Goal: Information Seeking & Learning: Learn about a topic

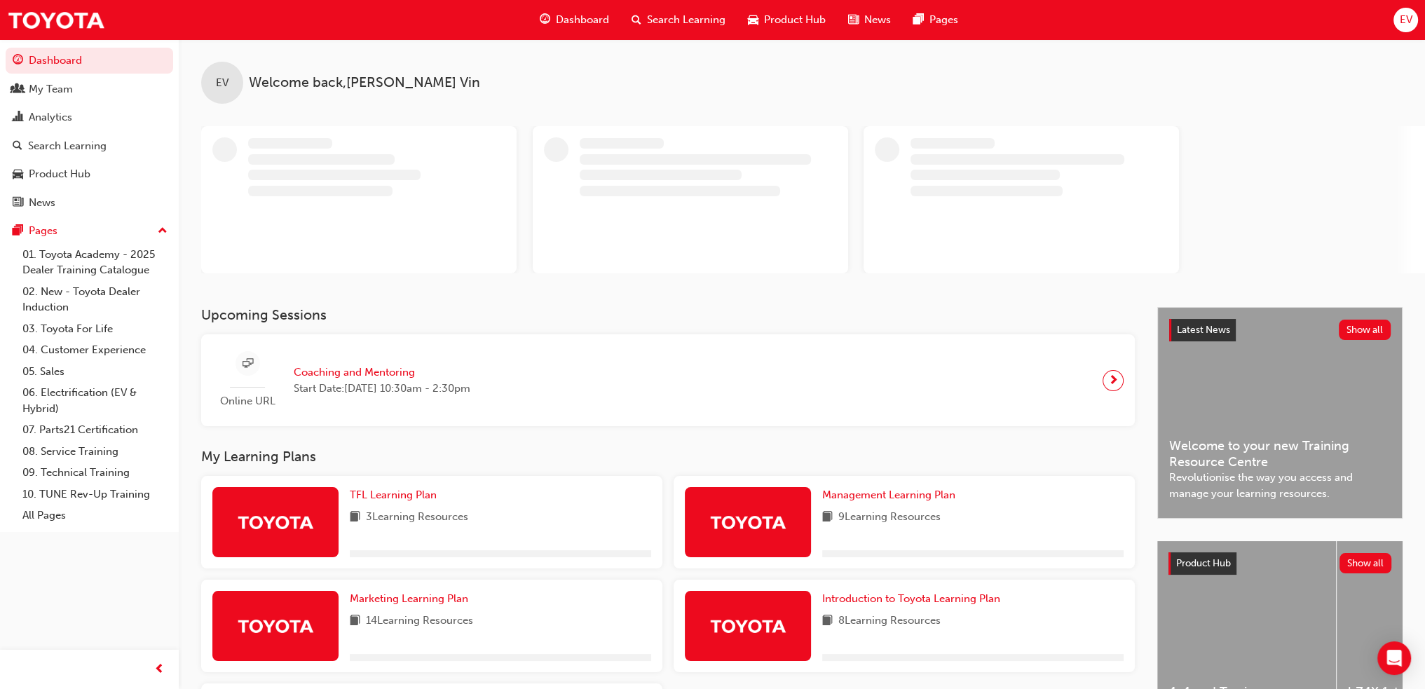
click at [1402, 22] on span "EV" at bounding box center [1405, 20] width 13 height 16
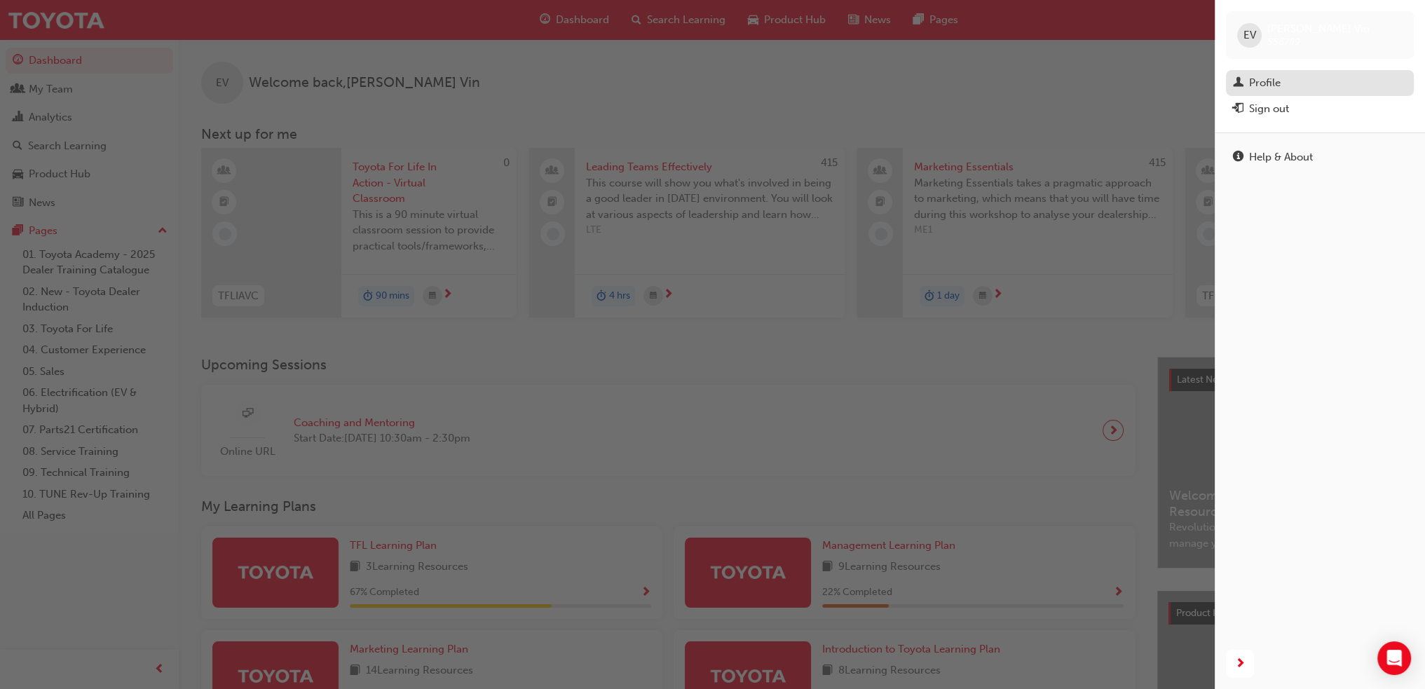
click at [1273, 88] on div "Profile" at bounding box center [1265, 83] width 32 height 16
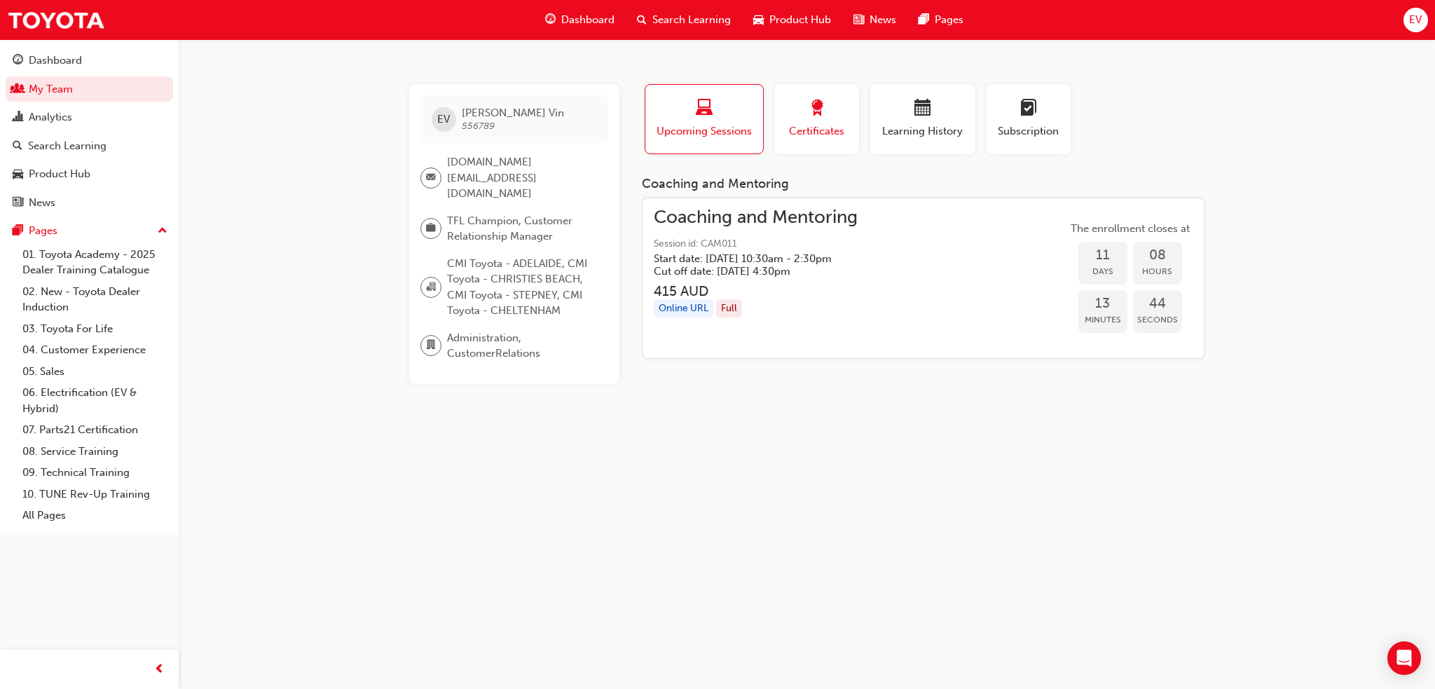
click at [823, 115] on span "award-icon" at bounding box center [817, 109] width 17 height 19
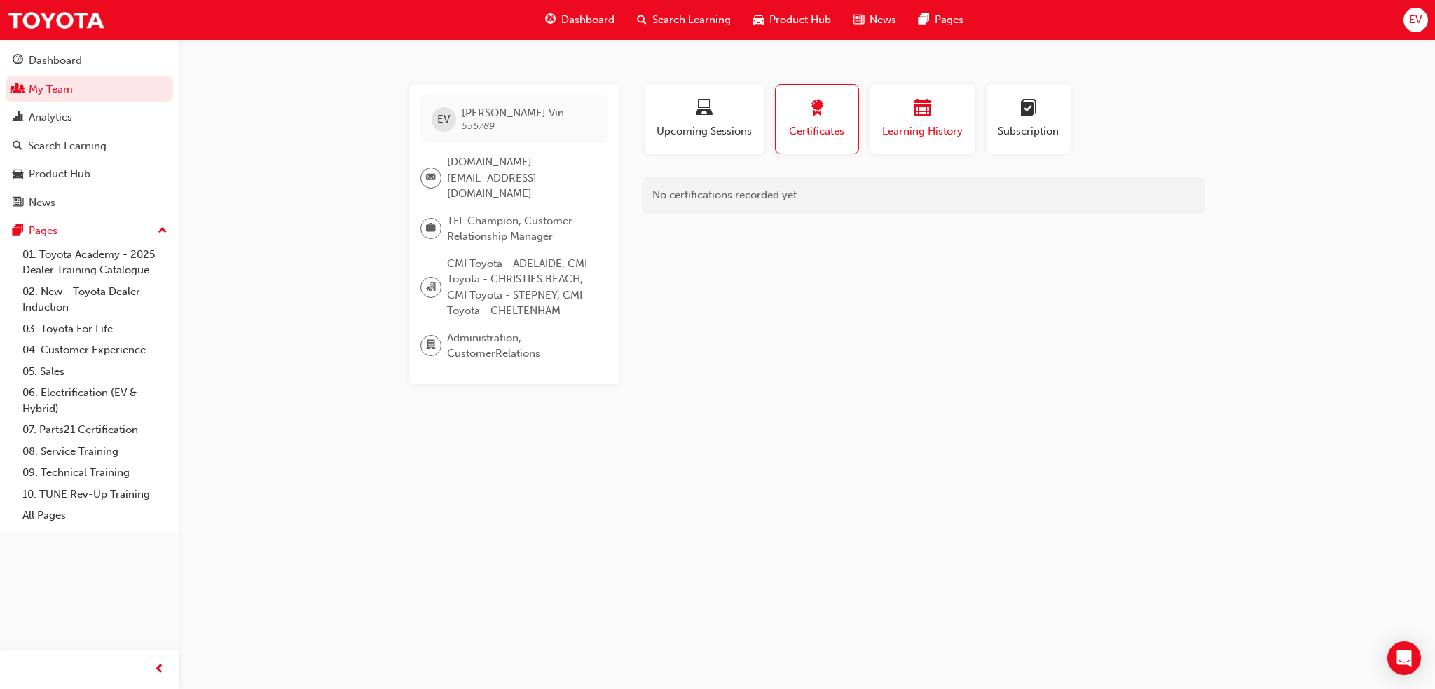
drag, startPoint x: 934, startPoint y: 111, endPoint x: 906, endPoint y: 120, distance: 29.3
click at [931, 111] on div "button" at bounding box center [923, 111] width 84 height 22
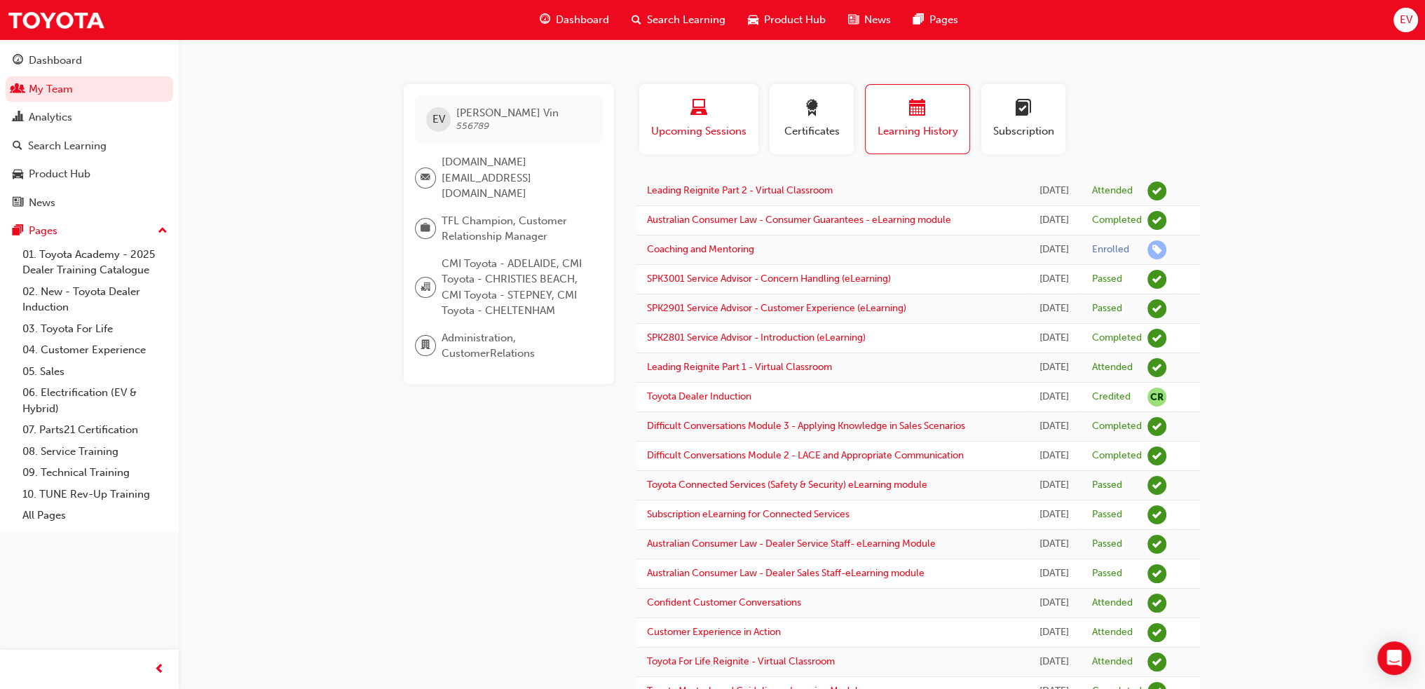
click at [697, 104] on span "laptop-icon" at bounding box center [698, 109] width 17 height 19
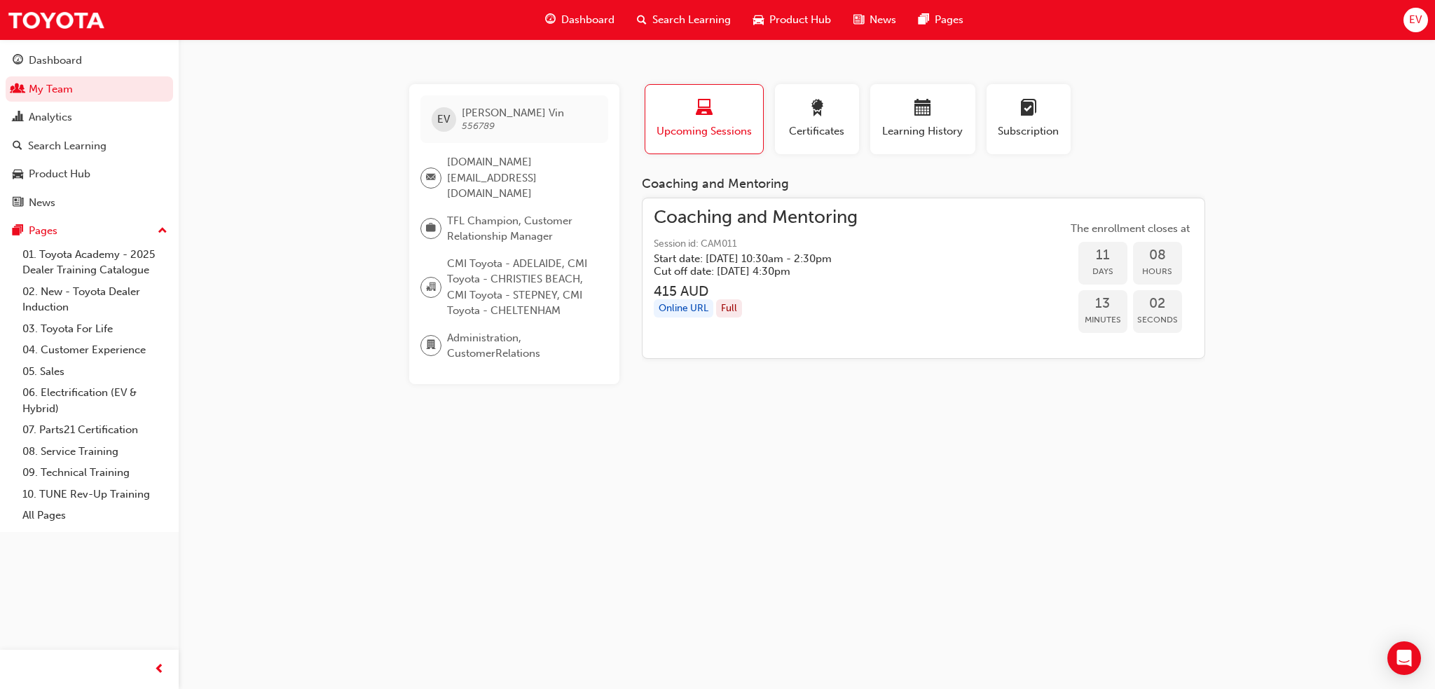
click at [791, 252] on h5 "Start date: [DATE] 10:30am - 2:30pm" at bounding box center [745, 258] width 182 height 13
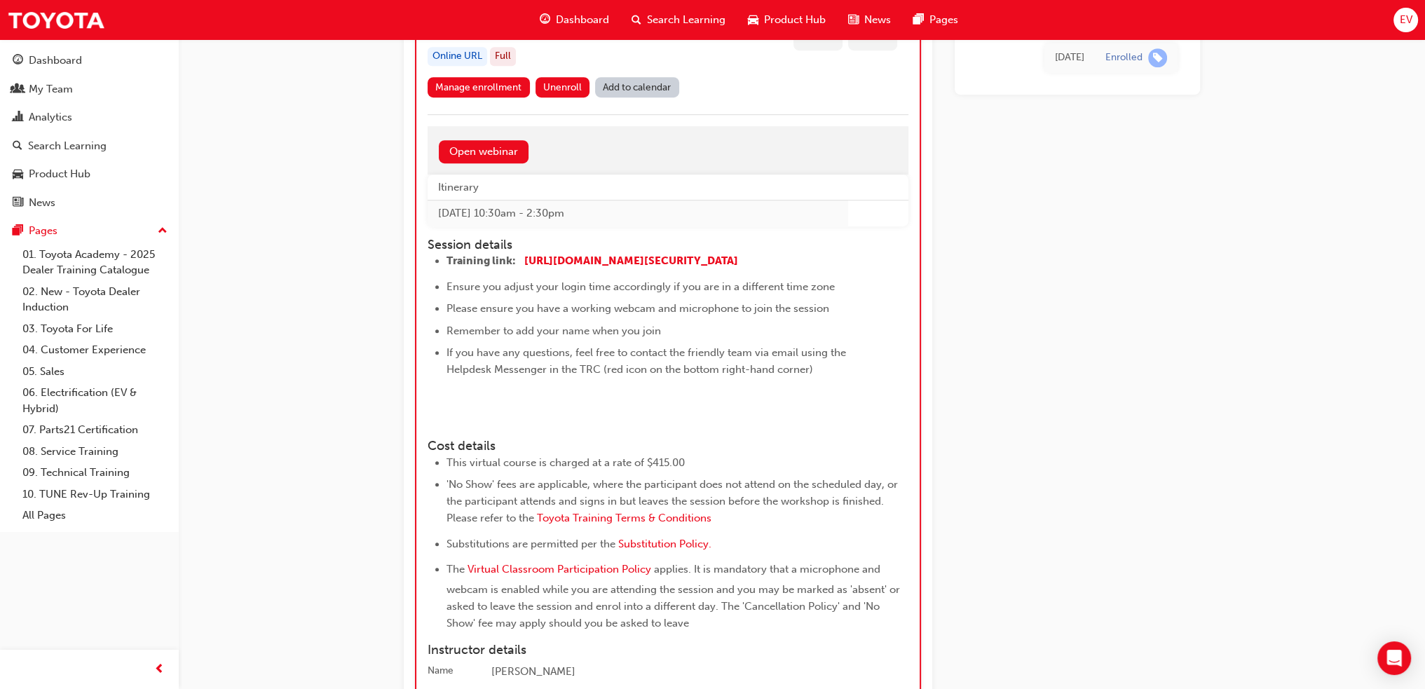
scroll to position [749, 0]
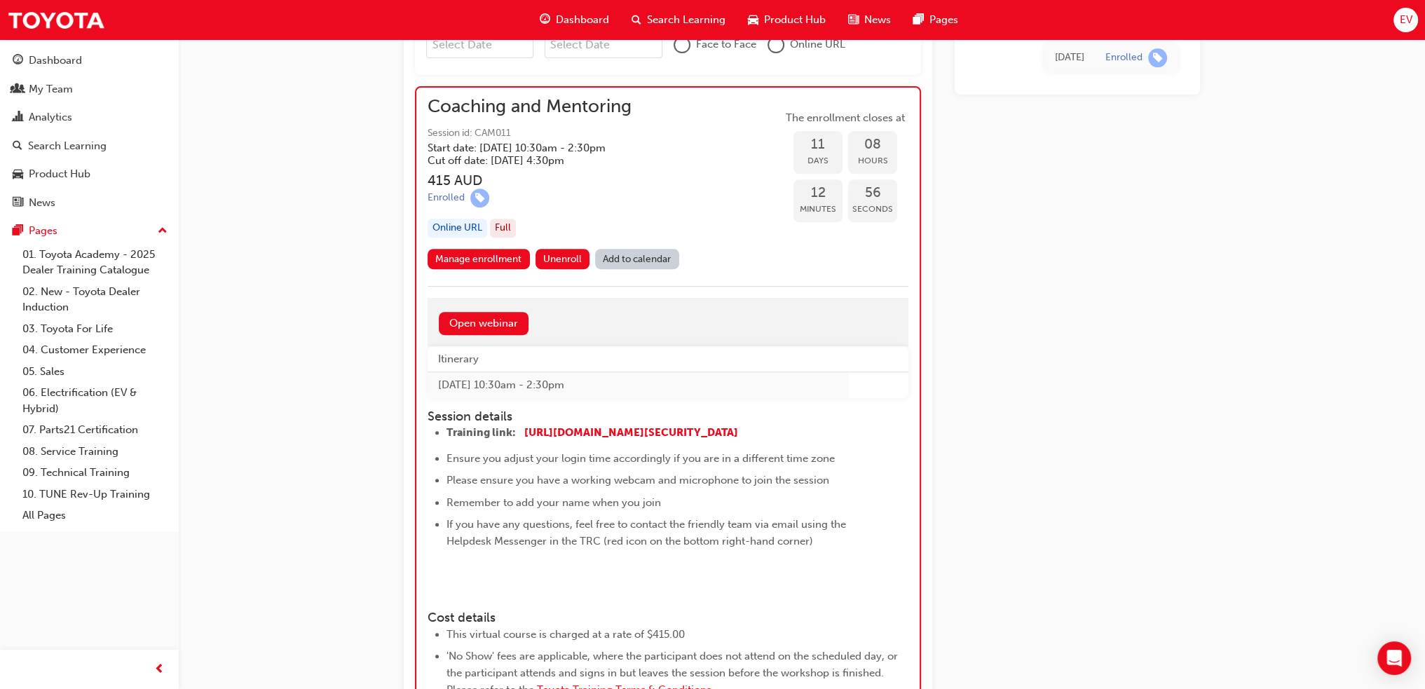
click at [587, 12] on span "Dashboard" at bounding box center [582, 20] width 53 height 16
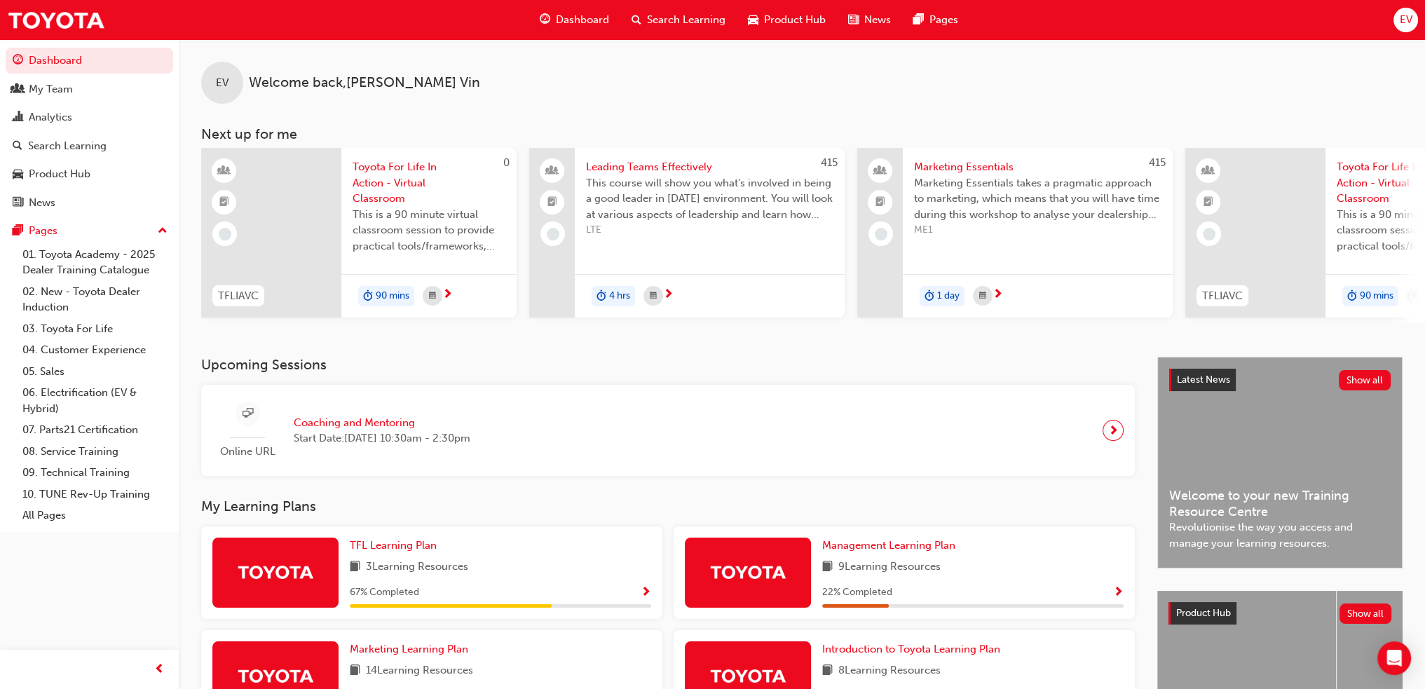
click at [653, 17] on span "Search Learning" at bounding box center [686, 20] width 79 height 16
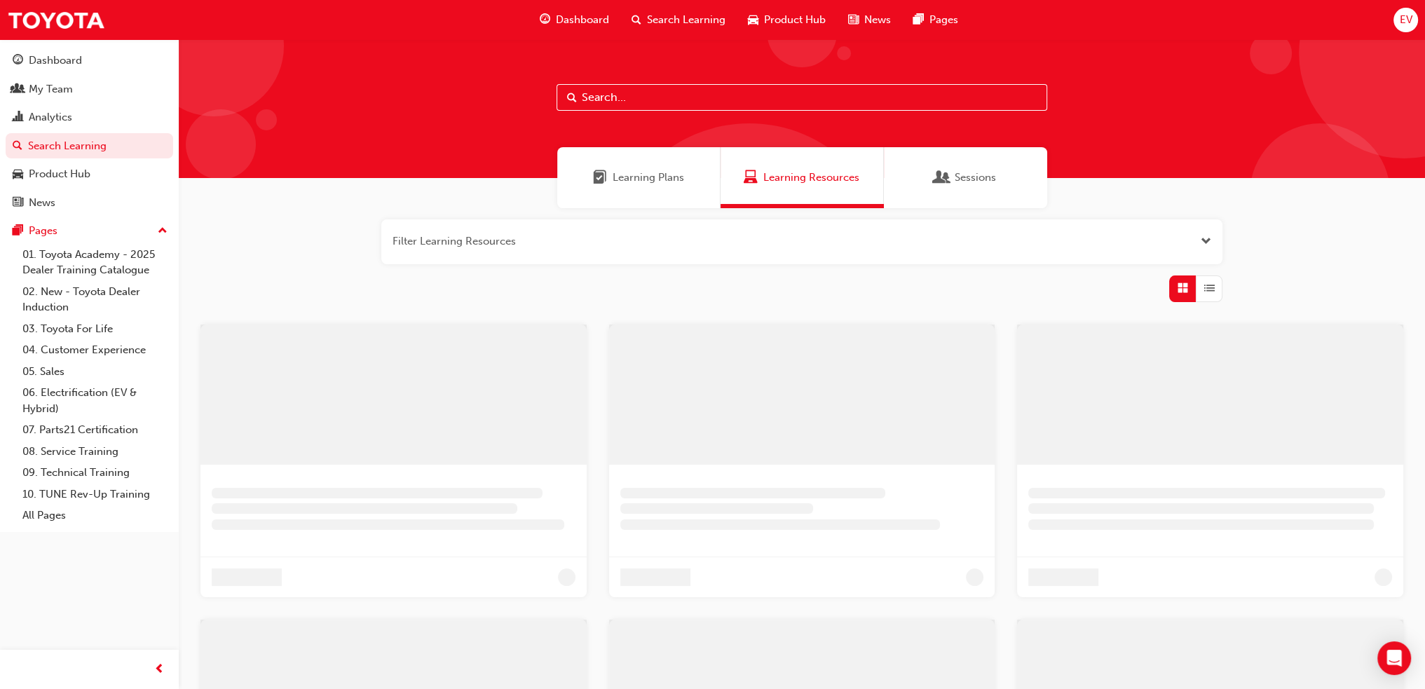
click at [664, 95] on input "text" at bounding box center [802, 97] width 491 height 27
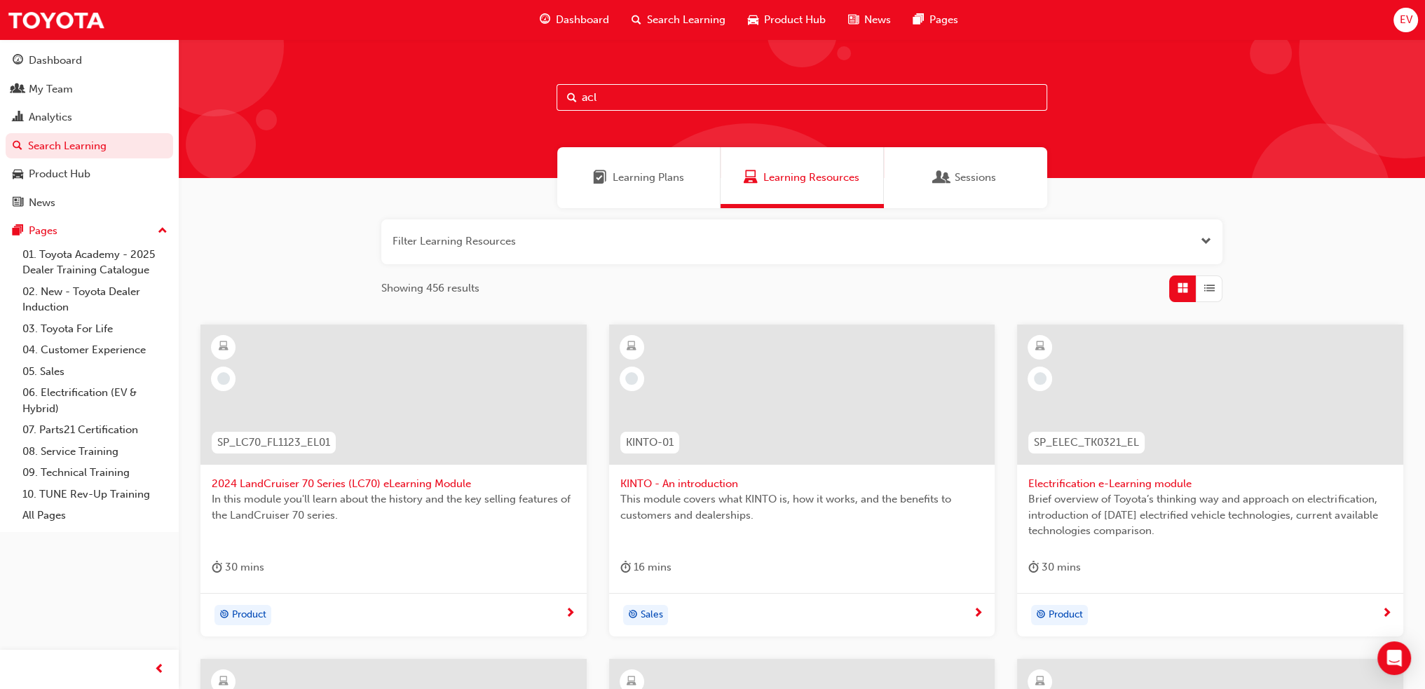
type input "acl"
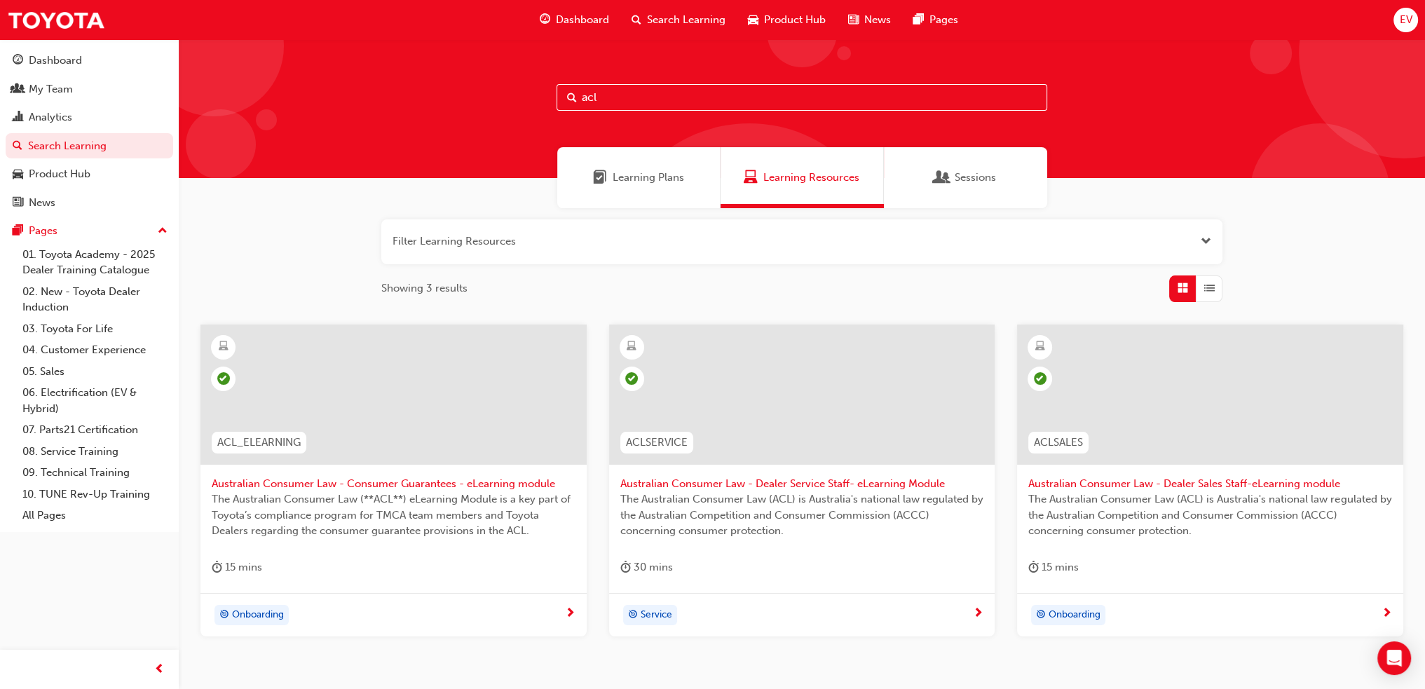
click at [377, 470] on div at bounding box center [394, 406] width 364 height 140
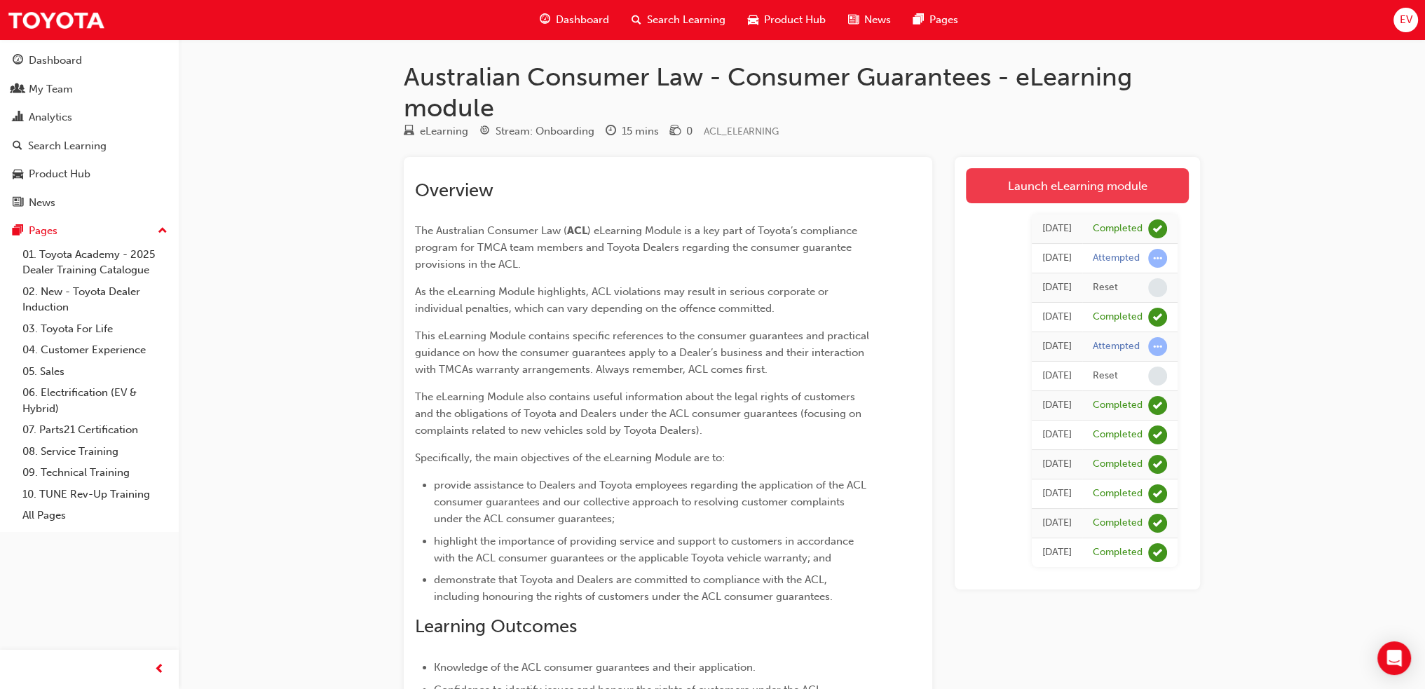
click at [1063, 185] on link "Launch eLearning module" at bounding box center [1077, 185] width 223 height 35
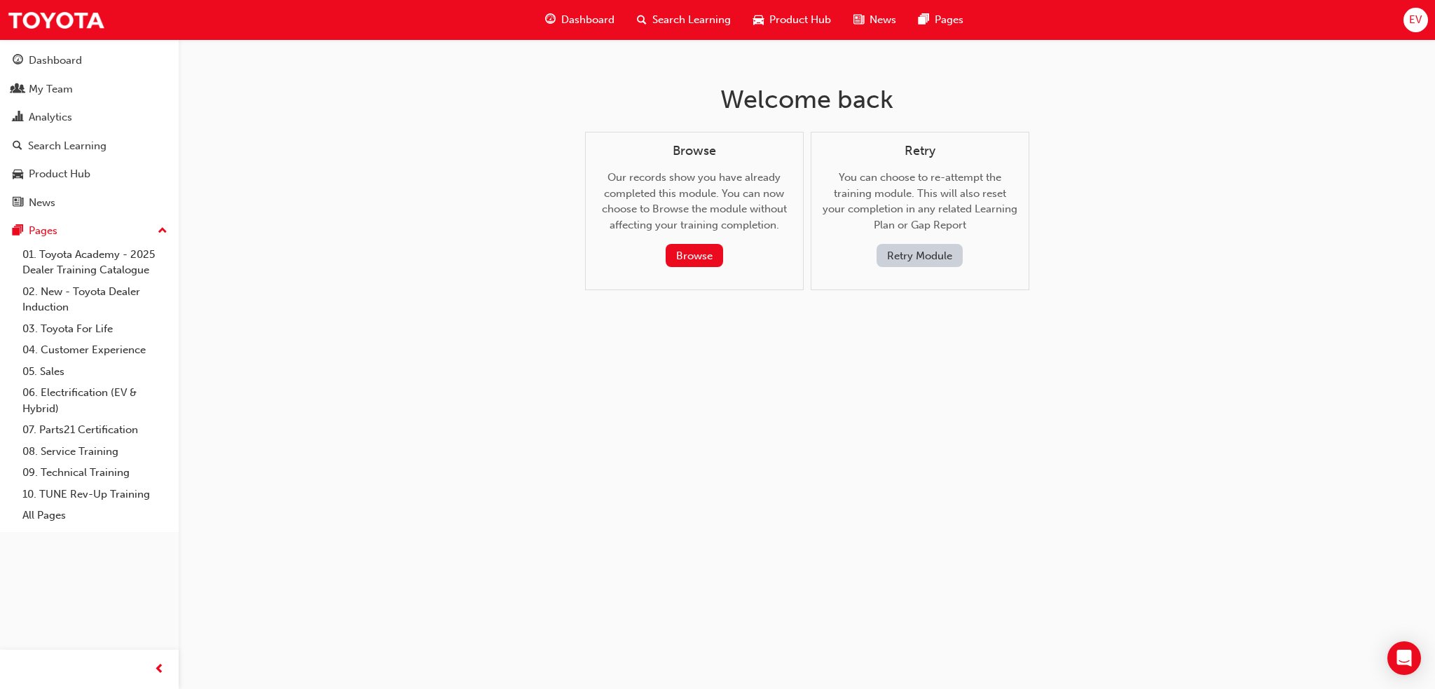
click at [911, 267] on div "Retry You can choose to re-attempt the training module. This will also reset yo…" at bounding box center [920, 211] width 219 height 159
click at [913, 259] on button "Retry Module" at bounding box center [920, 255] width 86 height 23
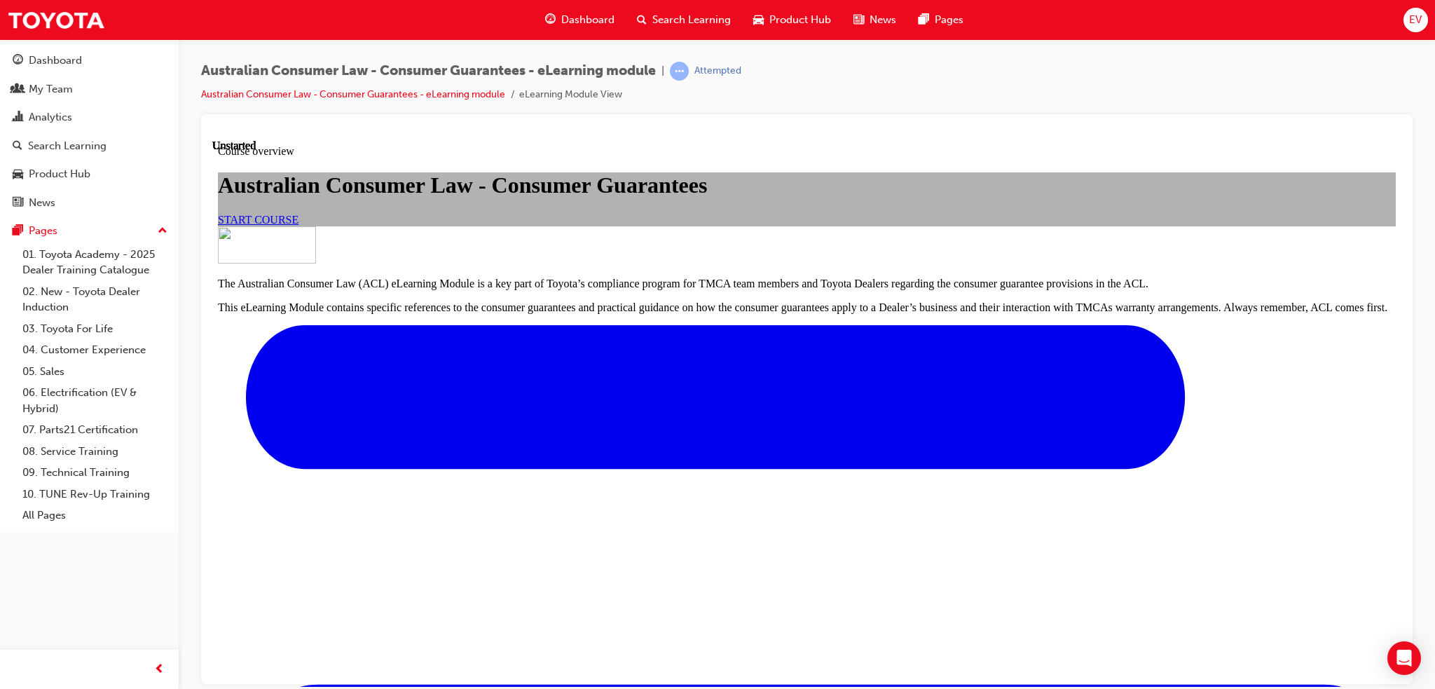
click at [299, 225] on span "START COURSE" at bounding box center [258, 219] width 81 height 12
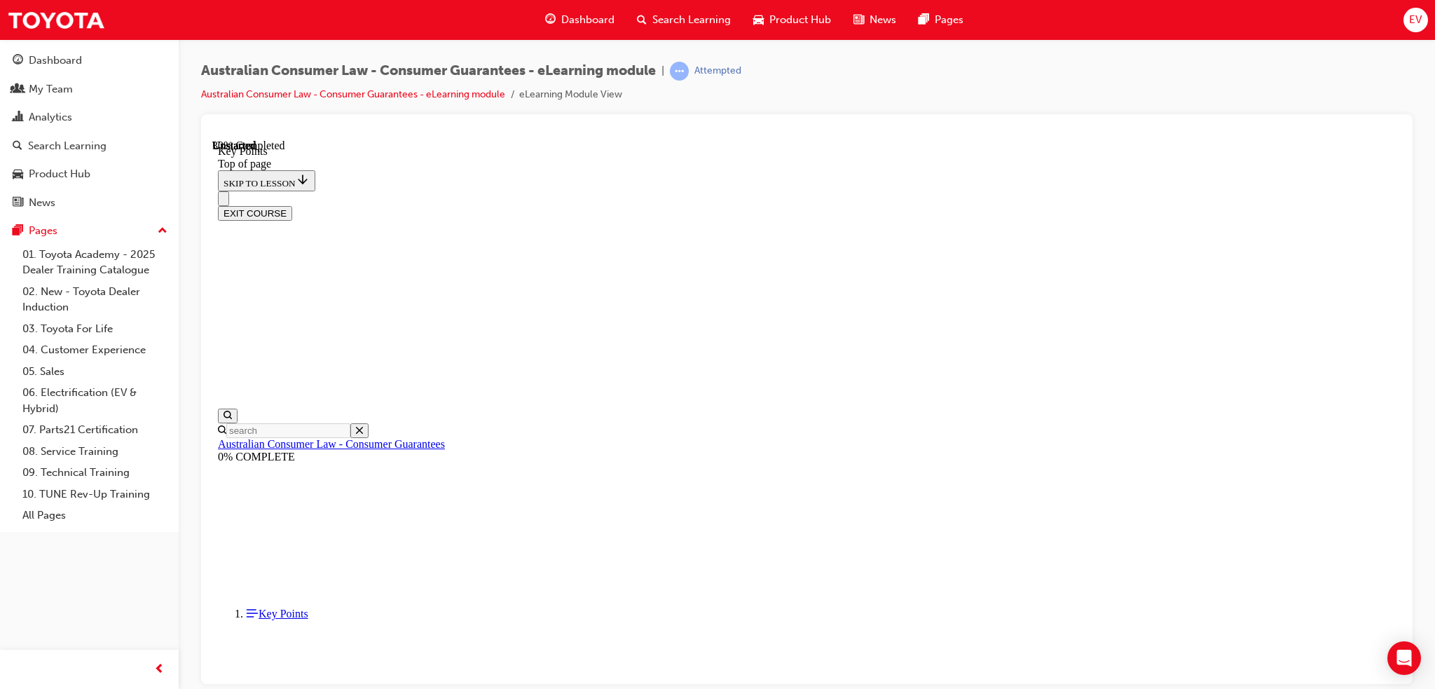
scroll to position [568, 0]
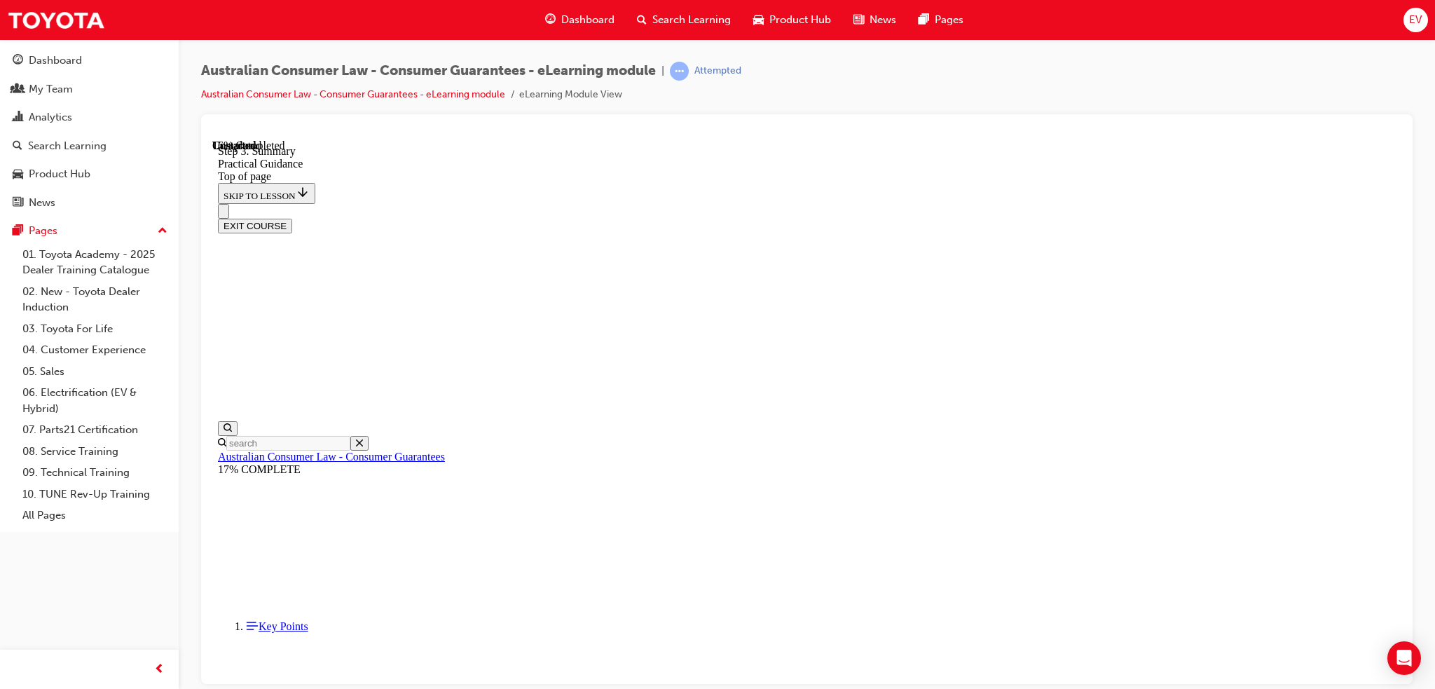
scroll to position [289, 0]
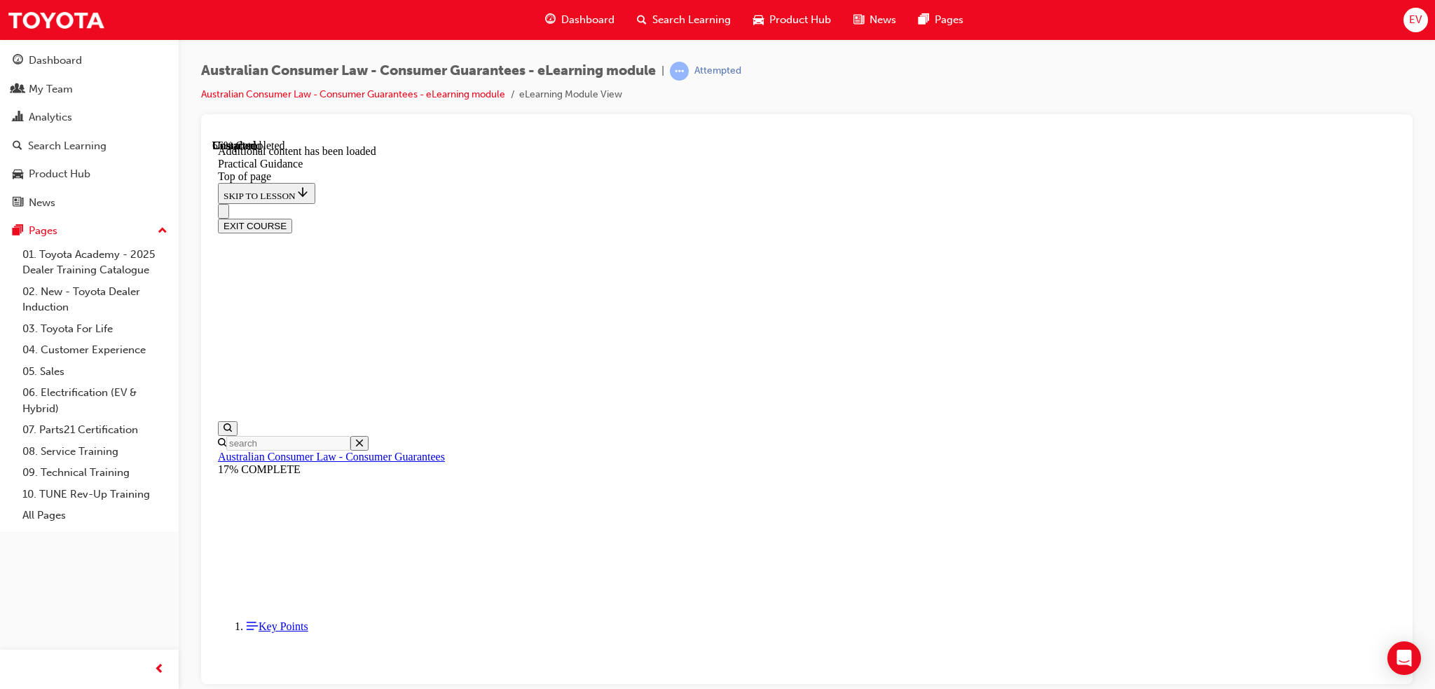
scroll to position [2131, 0]
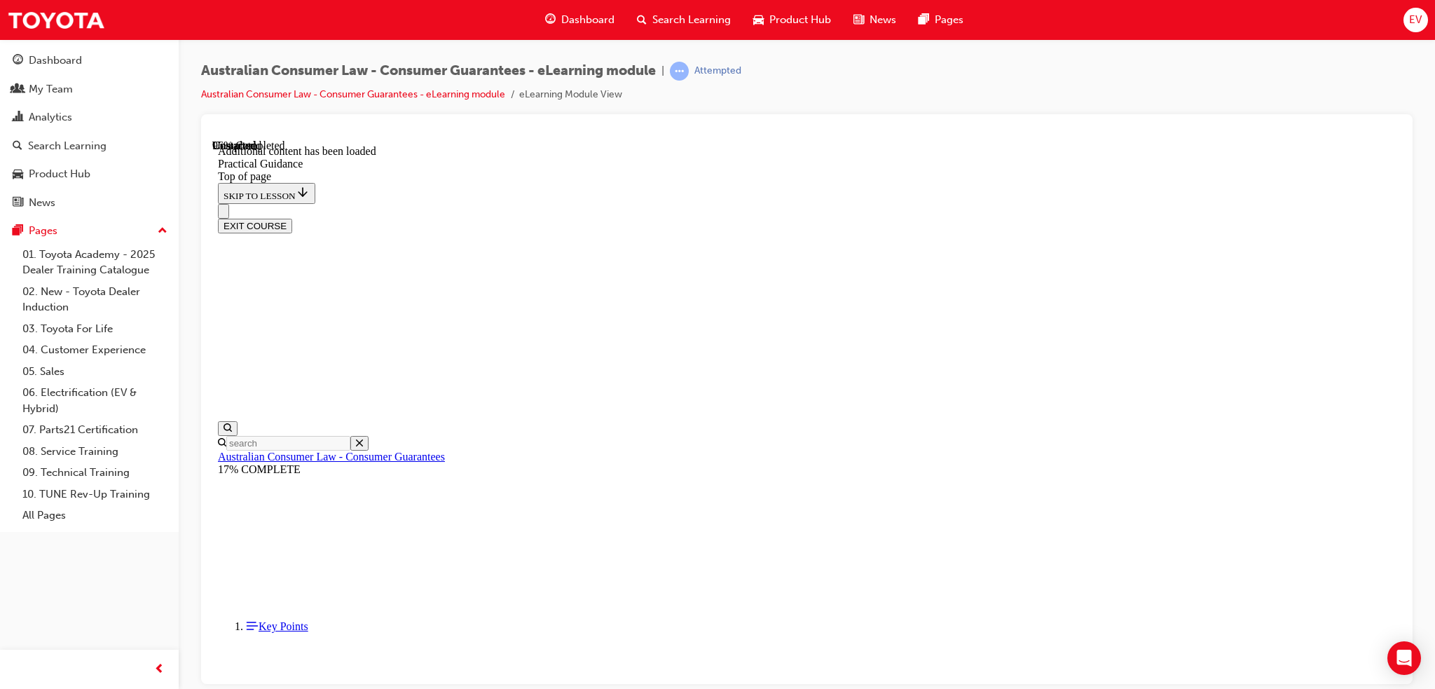
scroll to position [3719, 0]
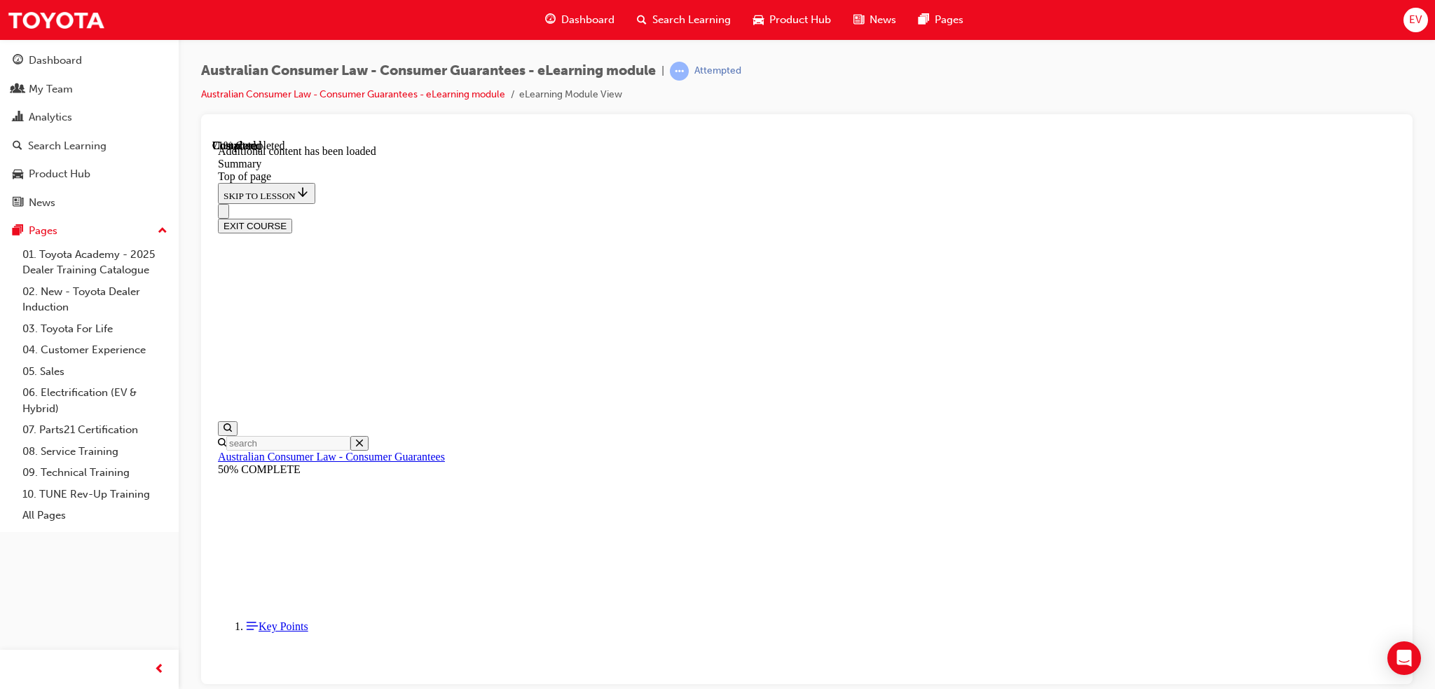
scroll to position [909, 0]
drag, startPoint x: 749, startPoint y: 438, endPoint x: 758, endPoint y: 444, distance: 11.1
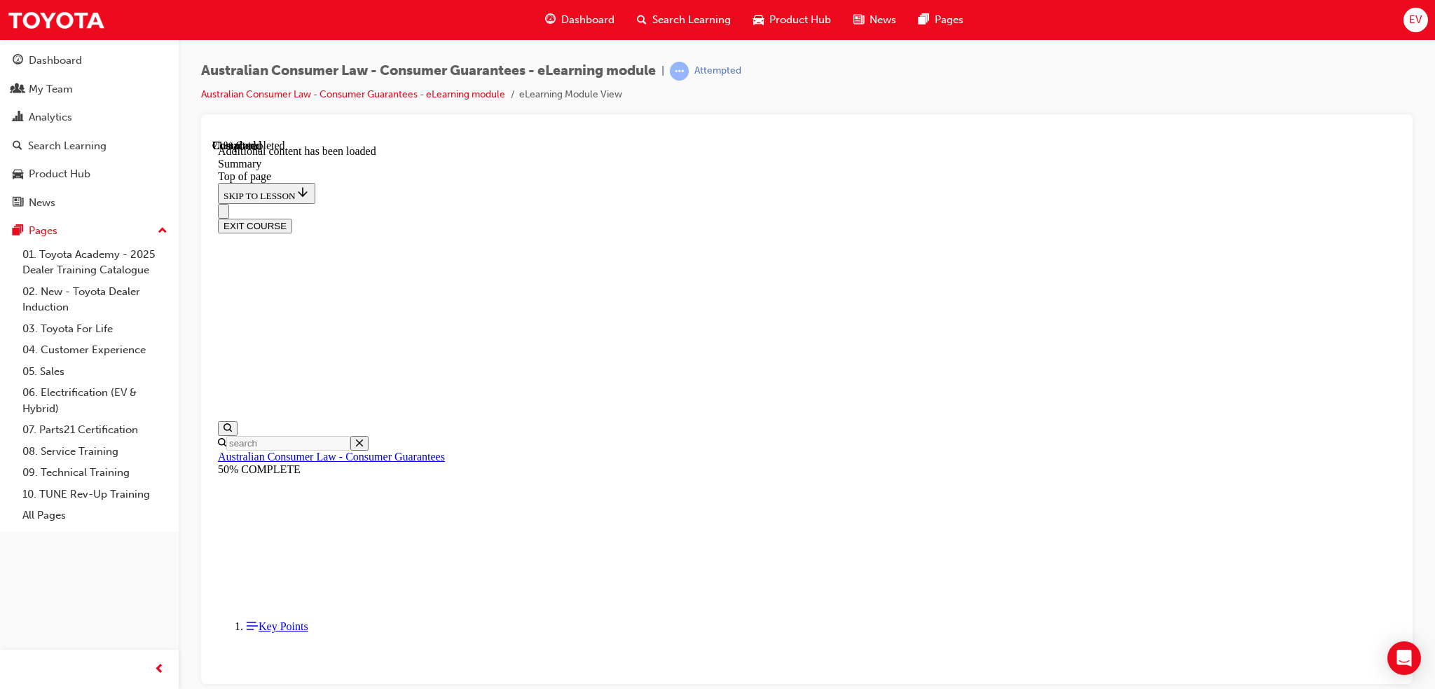
drag, startPoint x: 1067, startPoint y: 606, endPoint x: 898, endPoint y: 619, distance: 170.1
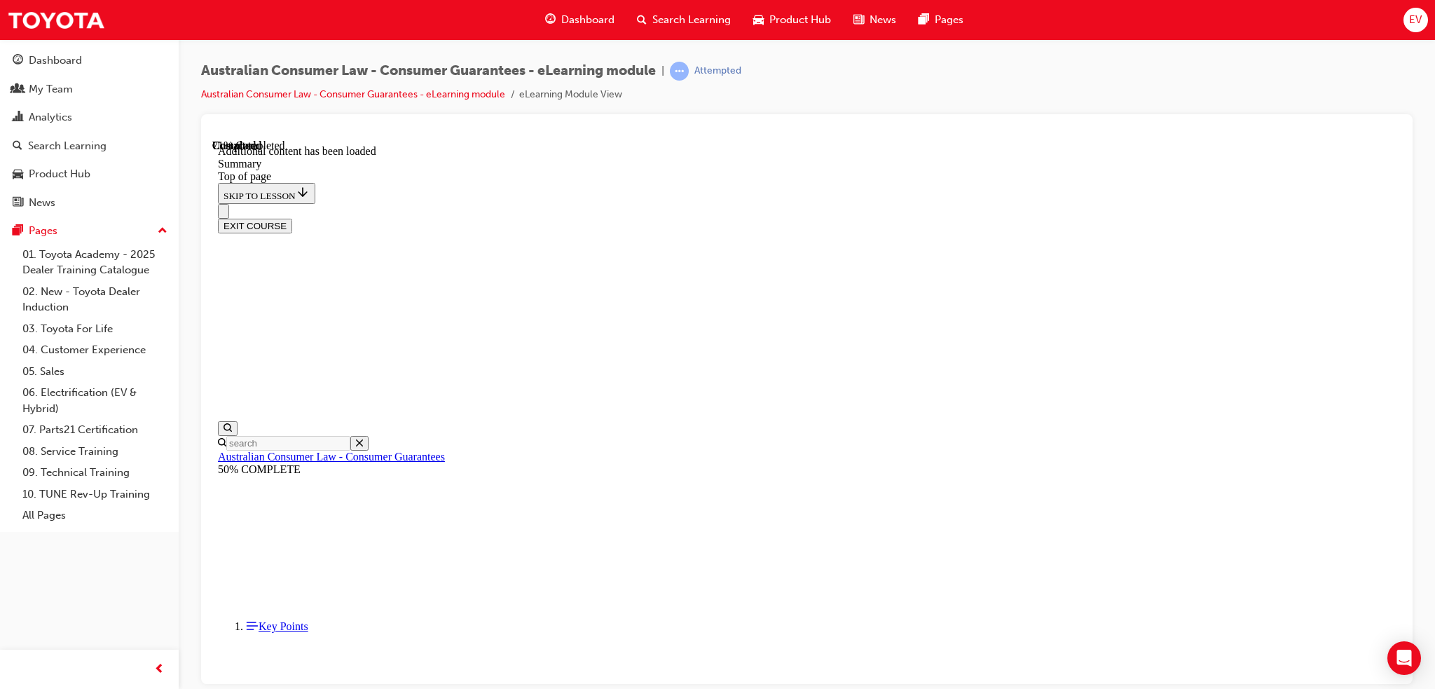
scroll to position [60, 0]
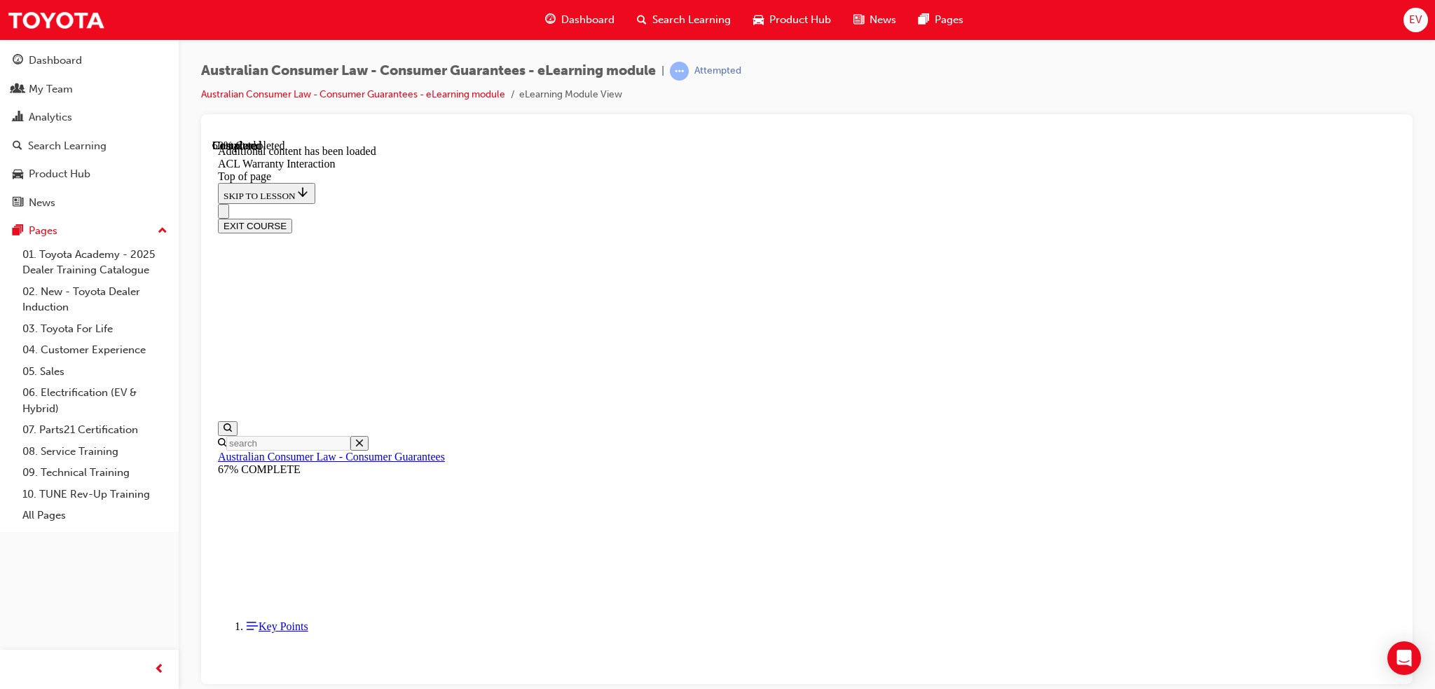
drag, startPoint x: 639, startPoint y: 503, endPoint x: 771, endPoint y: 550, distance: 139.9
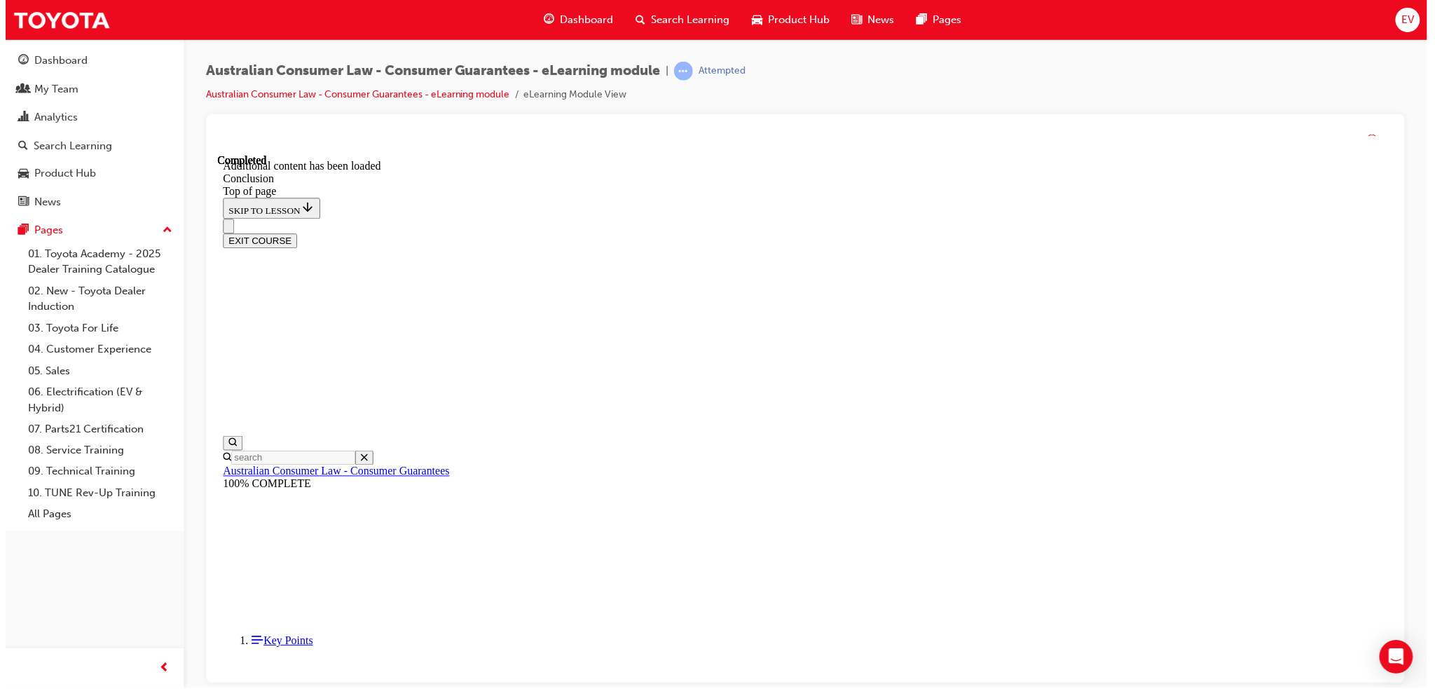
scroll to position [0, 0]
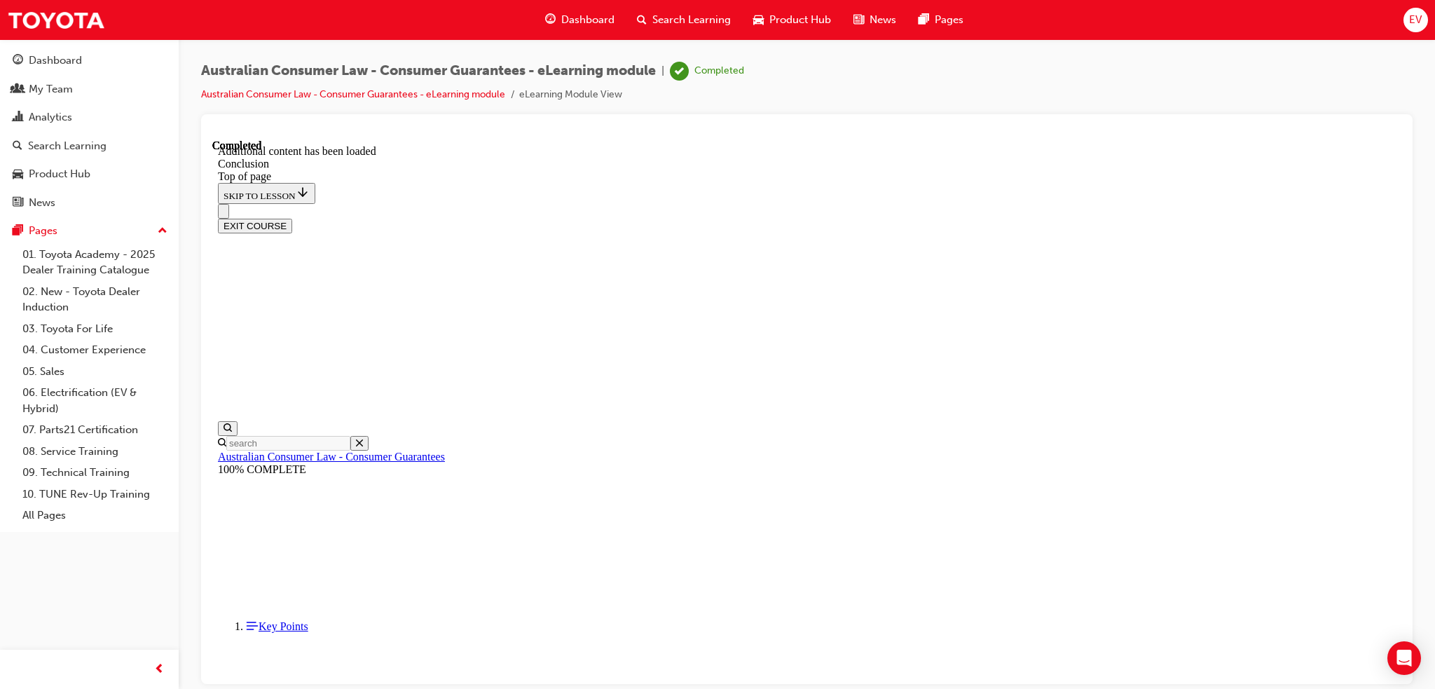
click at [292, 218] on button "EXIT COURSE" at bounding box center [255, 225] width 74 height 15
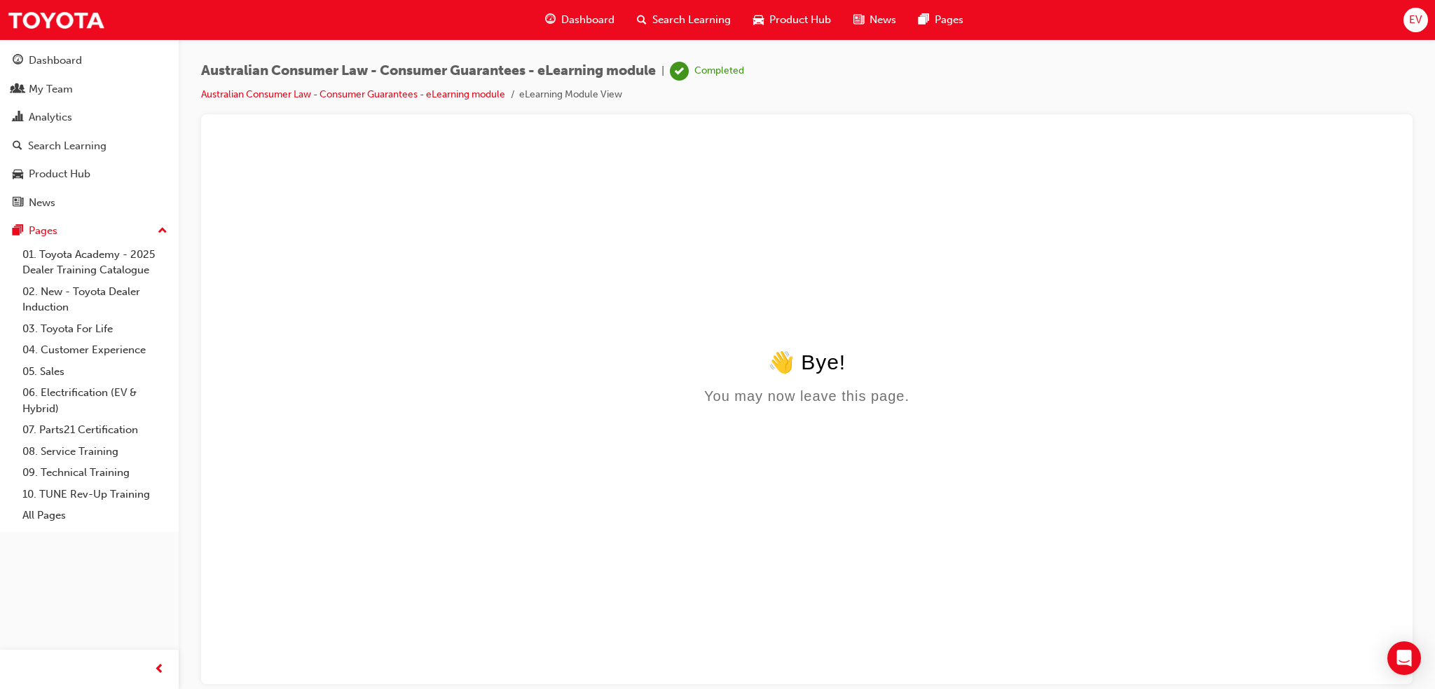
click at [596, 22] on span "Dashboard" at bounding box center [587, 20] width 53 height 16
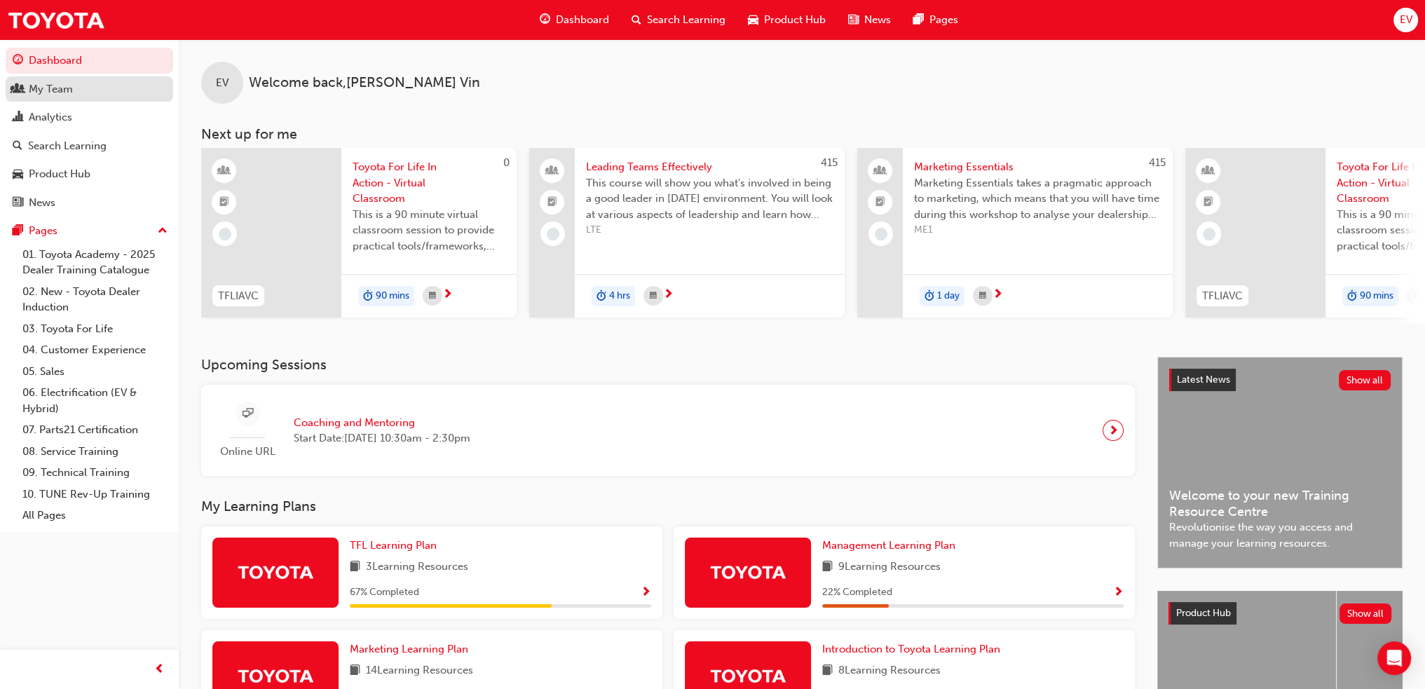
click at [53, 98] on link "My Team" at bounding box center [90, 89] width 168 height 26
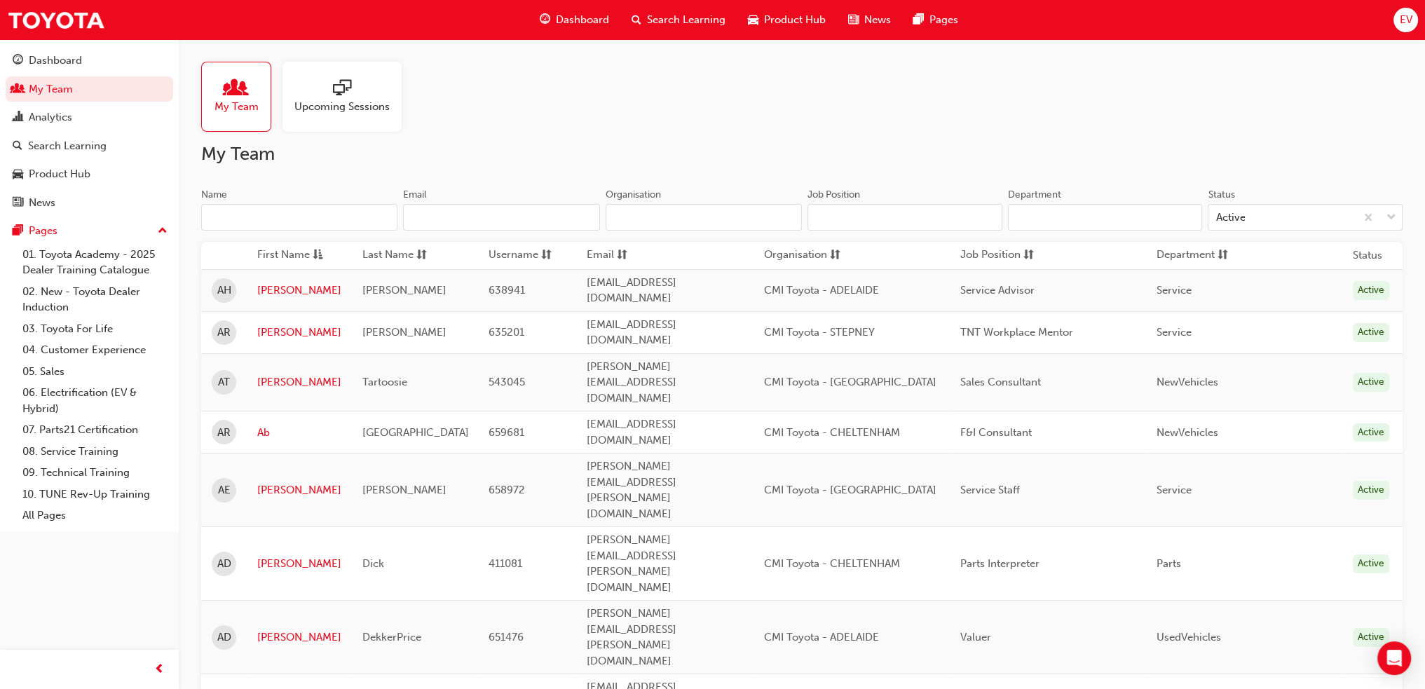
click at [310, 223] on input "Name" at bounding box center [299, 217] width 196 height 27
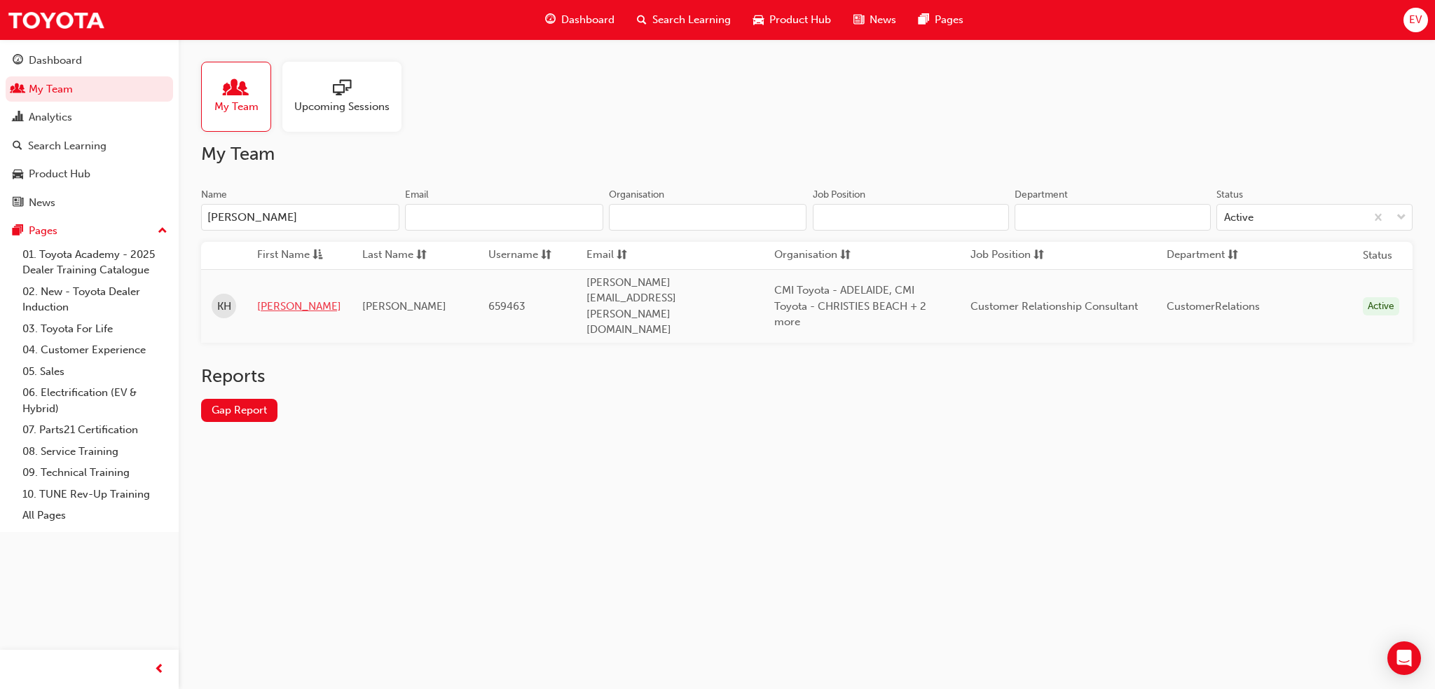
type input "[PERSON_NAME]"
click at [271, 299] on link "[PERSON_NAME]" at bounding box center [299, 307] width 84 height 16
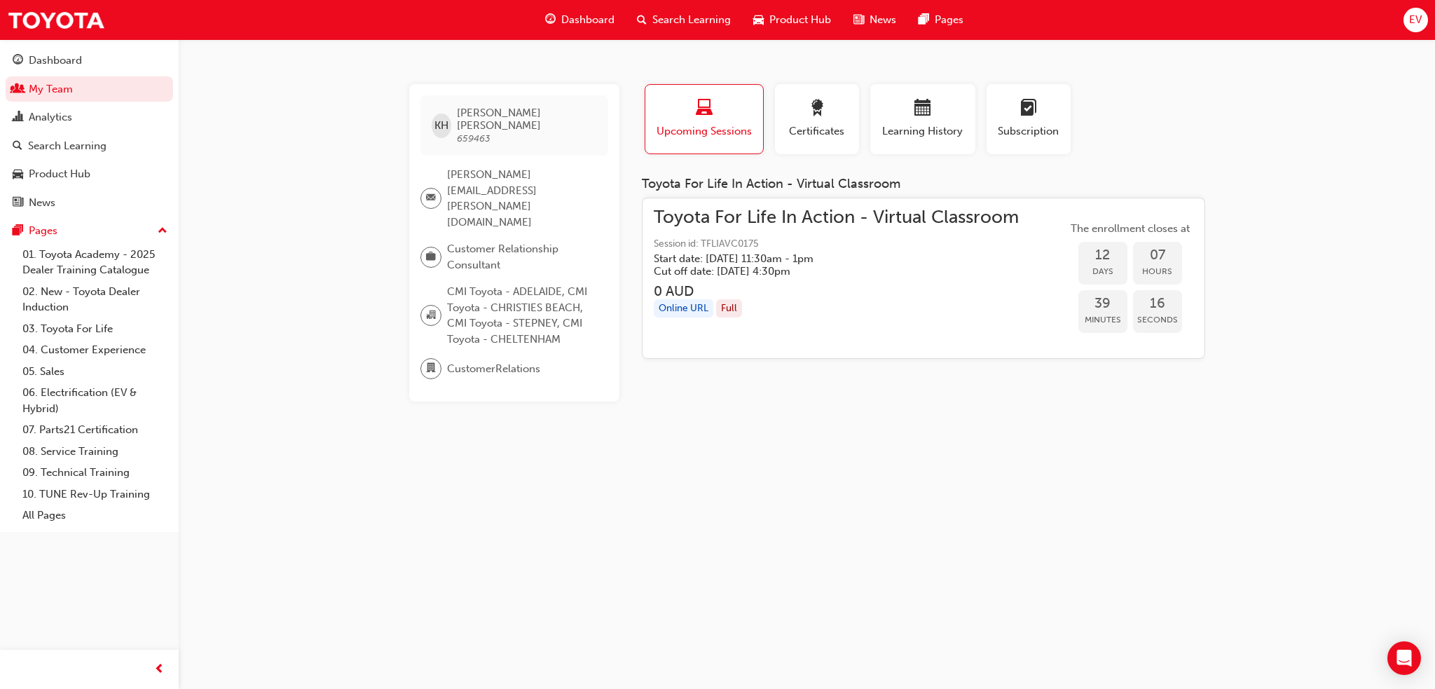
click at [521, 361] on span "CustomerRelations" at bounding box center [493, 369] width 93 height 16
click at [486, 361] on span "CustomerRelations" at bounding box center [493, 369] width 93 height 16
click at [908, 118] on div "button" at bounding box center [923, 111] width 84 height 22
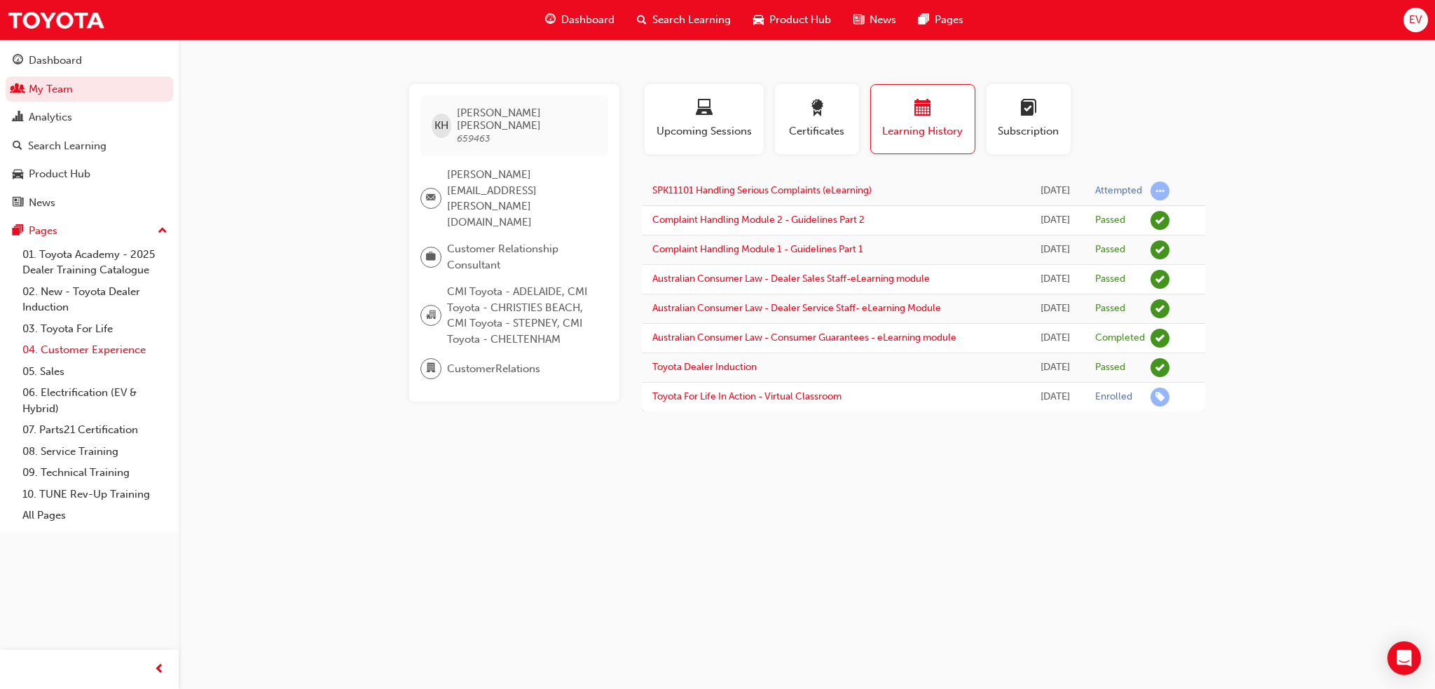
click at [79, 348] on link "04. Customer Experience" at bounding box center [95, 350] width 156 height 22
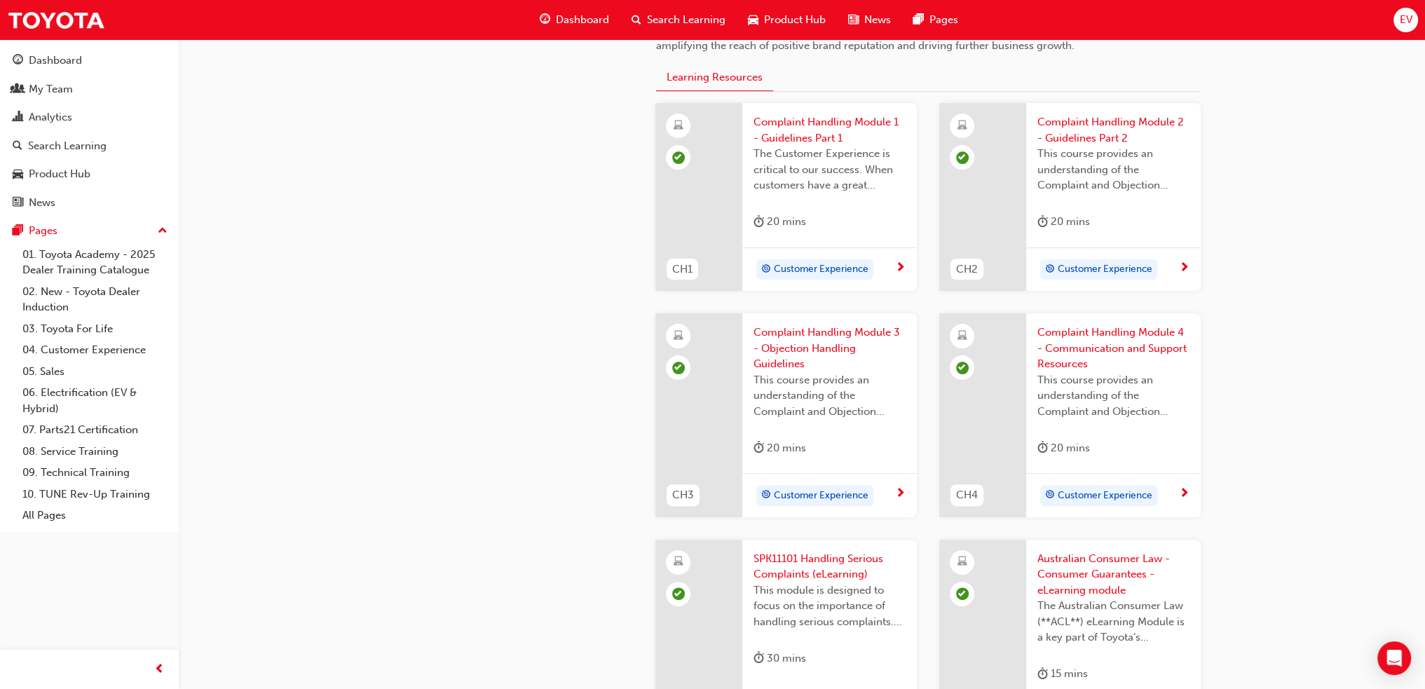
scroll to position [280, 0]
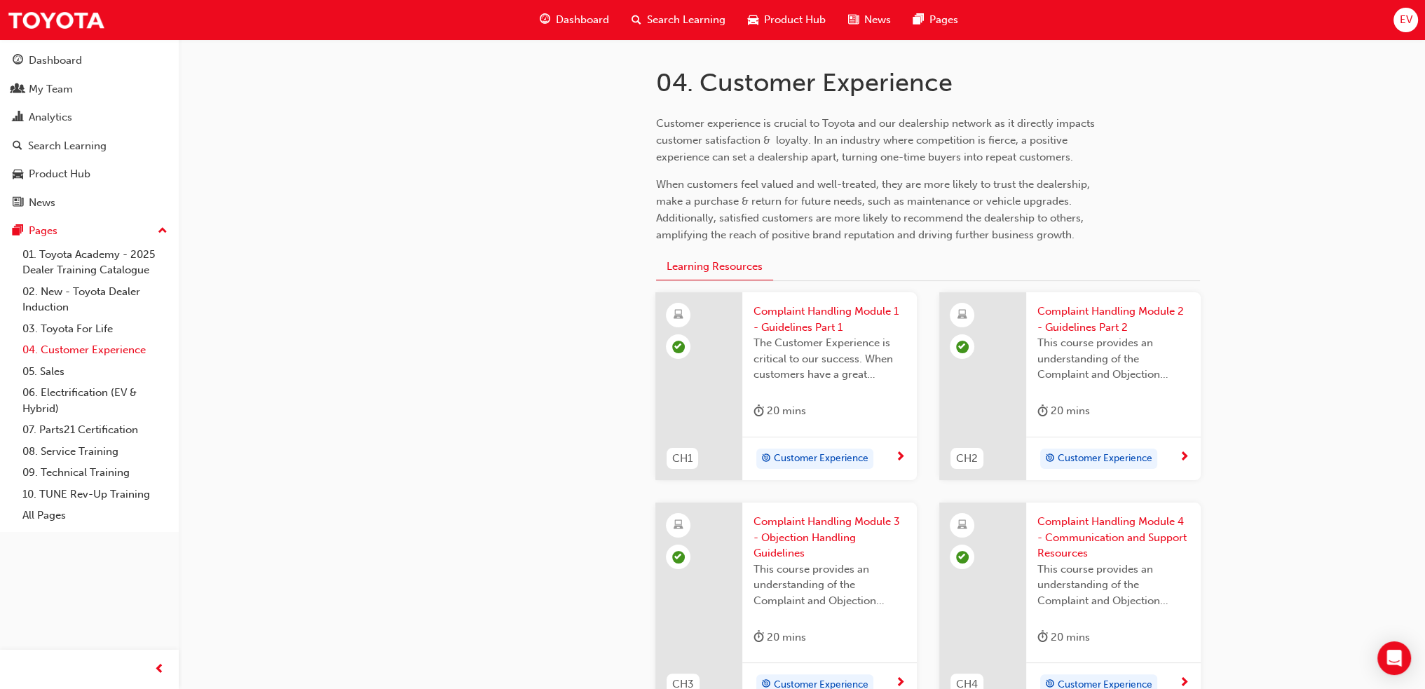
click at [104, 356] on link "04. Customer Experience" at bounding box center [95, 350] width 156 height 22
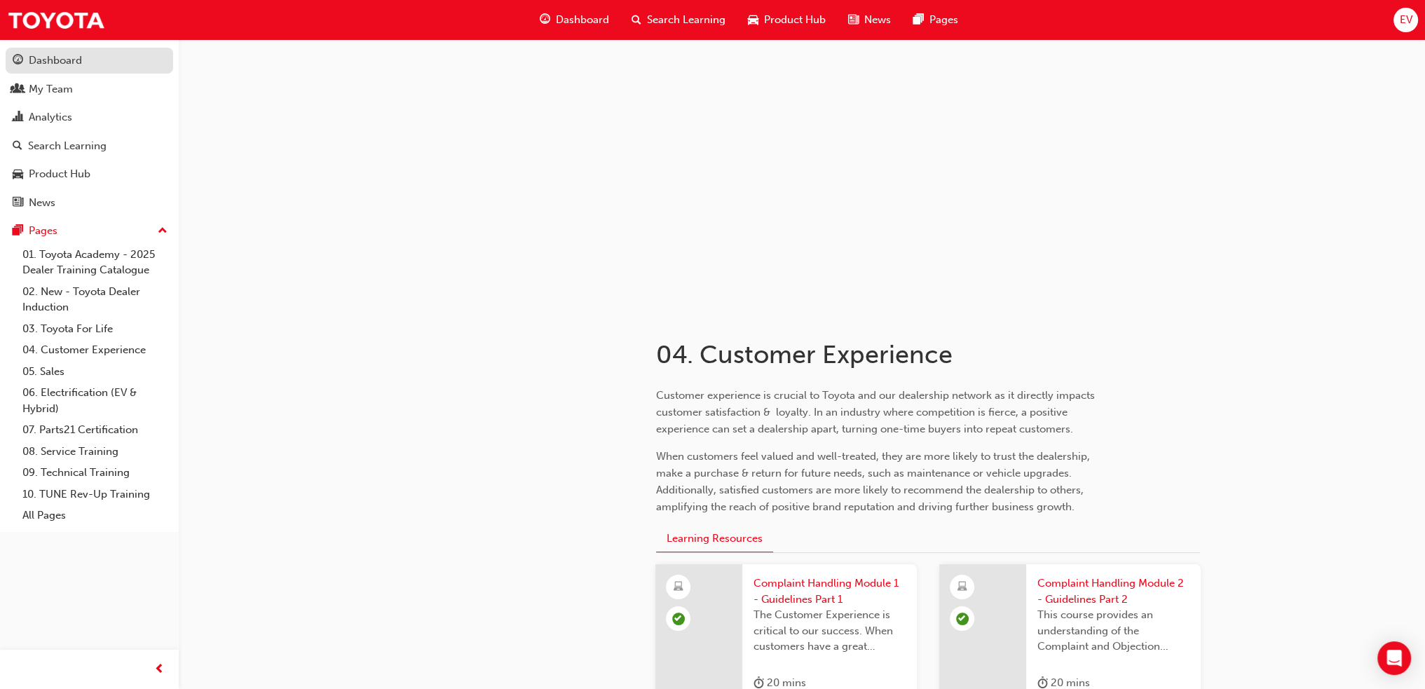
scroll to position [0, 0]
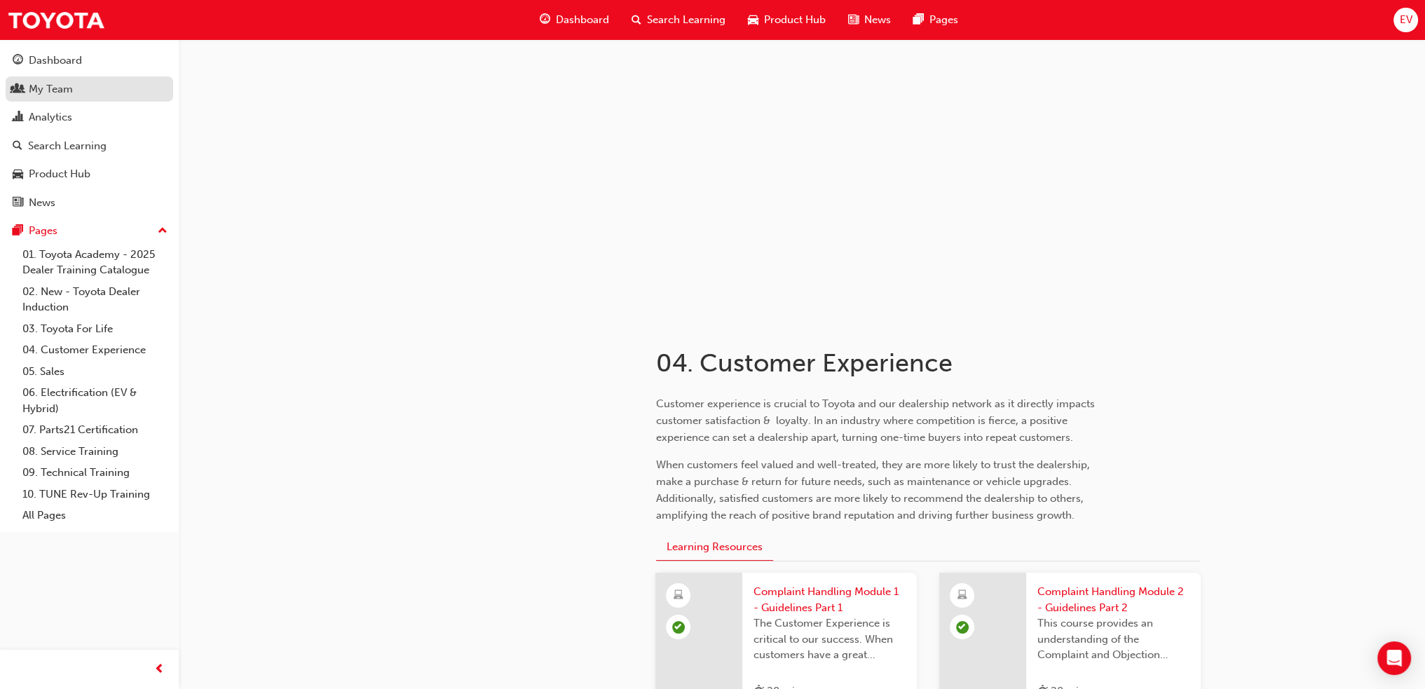
click at [73, 90] on div "My Team" at bounding box center [89, 90] width 153 height 18
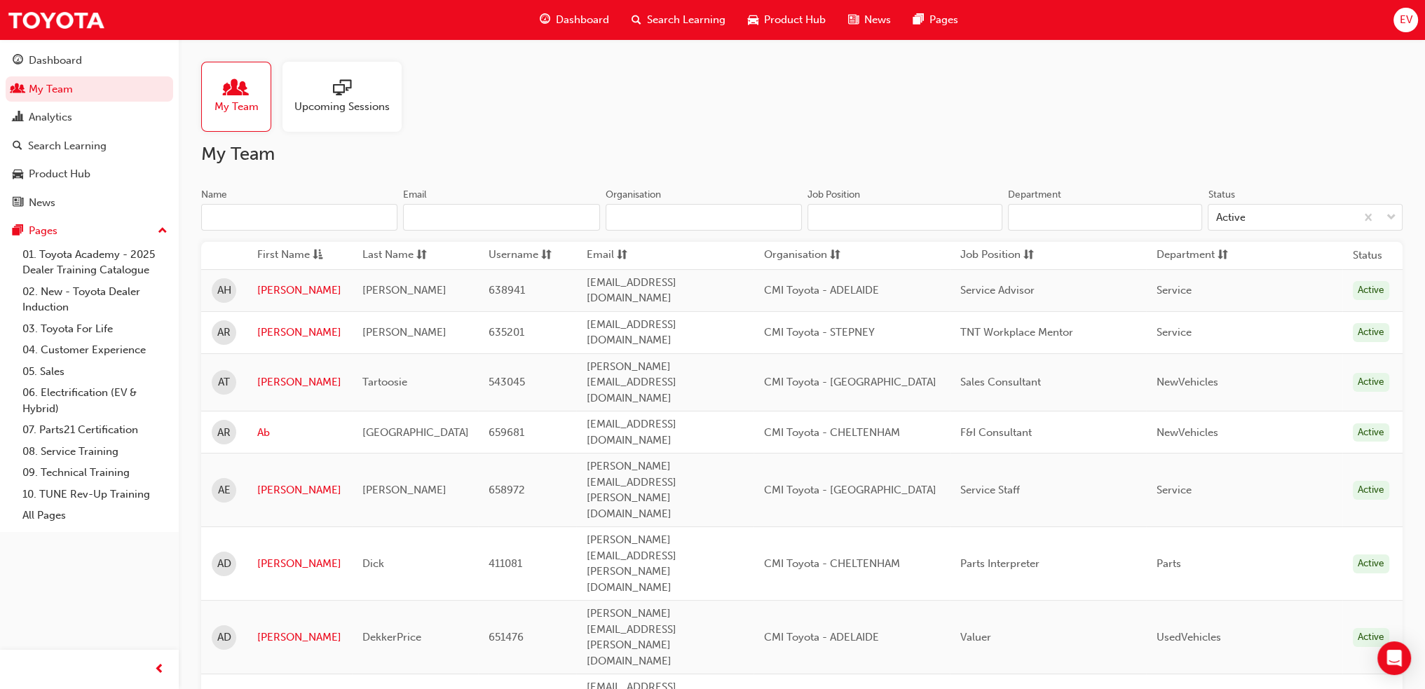
click at [236, 221] on input "Name" at bounding box center [299, 217] width 196 height 27
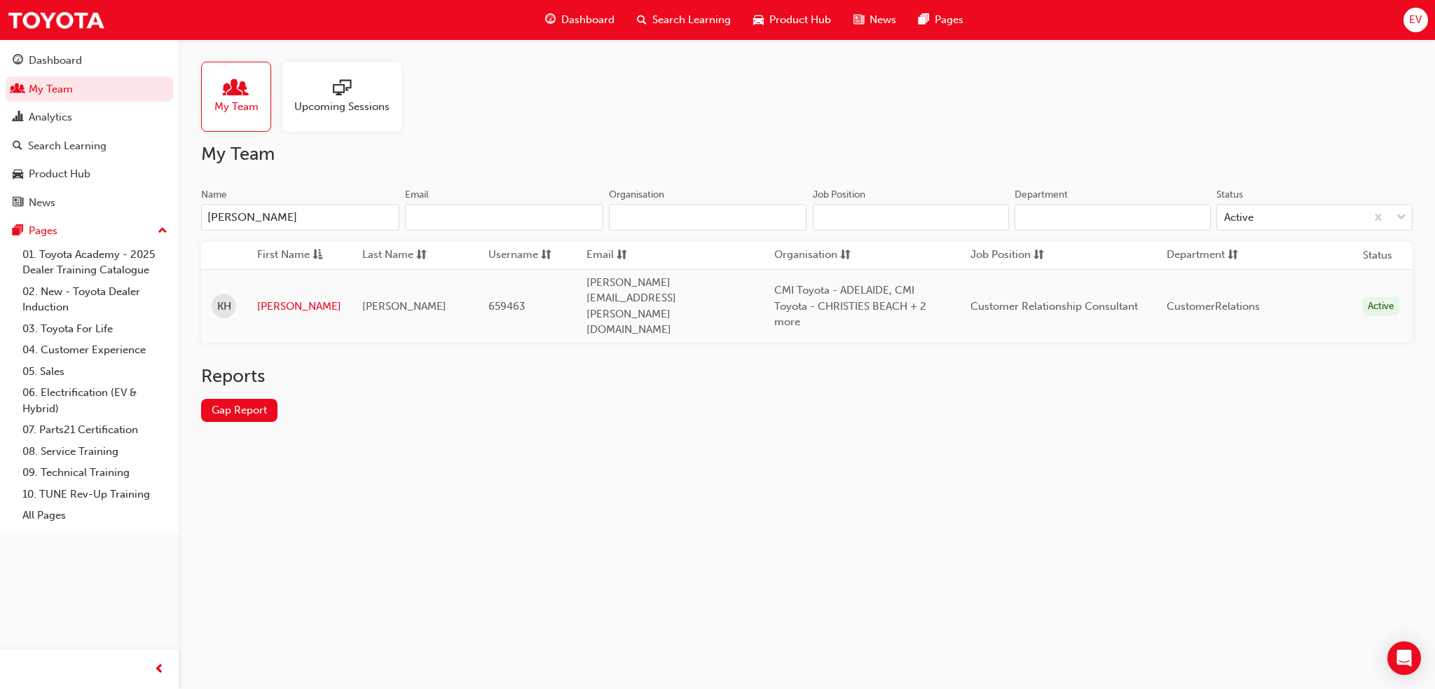
type input "[PERSON_NAME]"
click at [264, 299] on link "[PERSON_NAME]" at bounding box center [299, 307] width 84 height 16
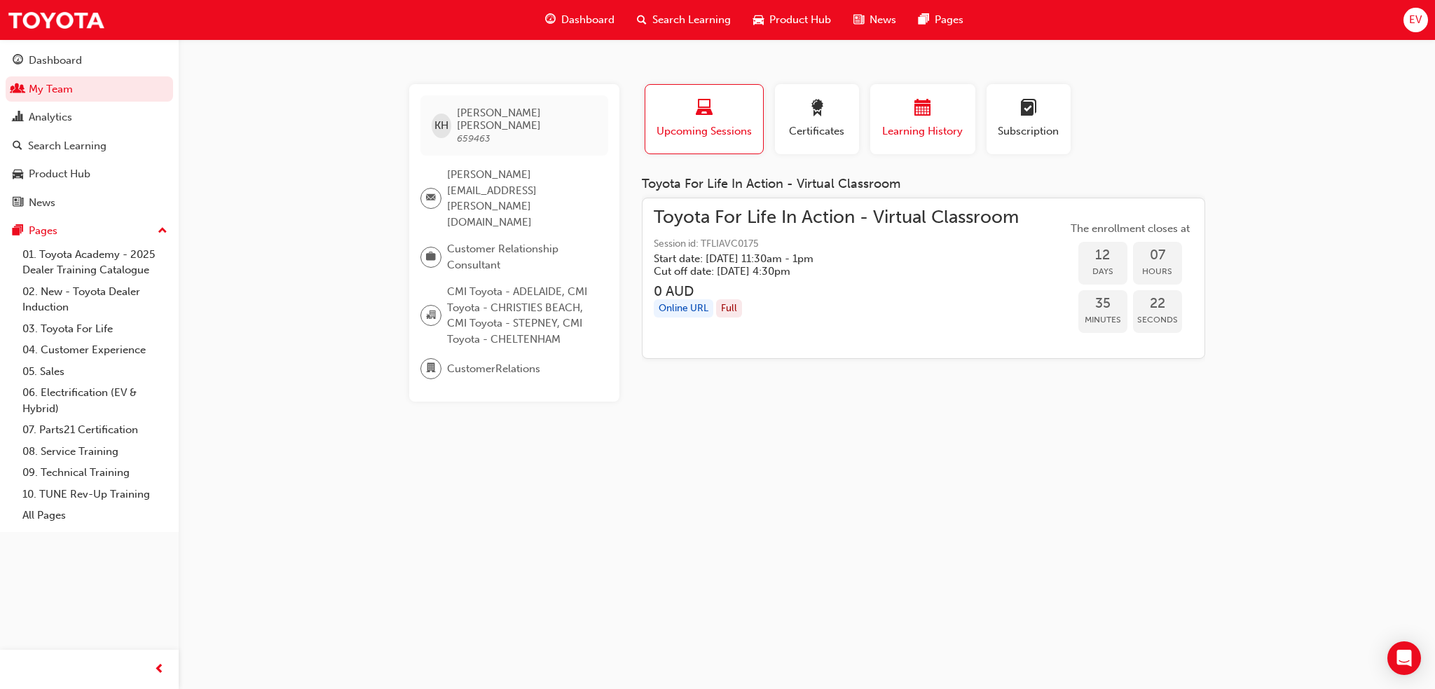
click at [897, 130] on span "Learning History" at bounding box center [923, 131] width 84 height 16
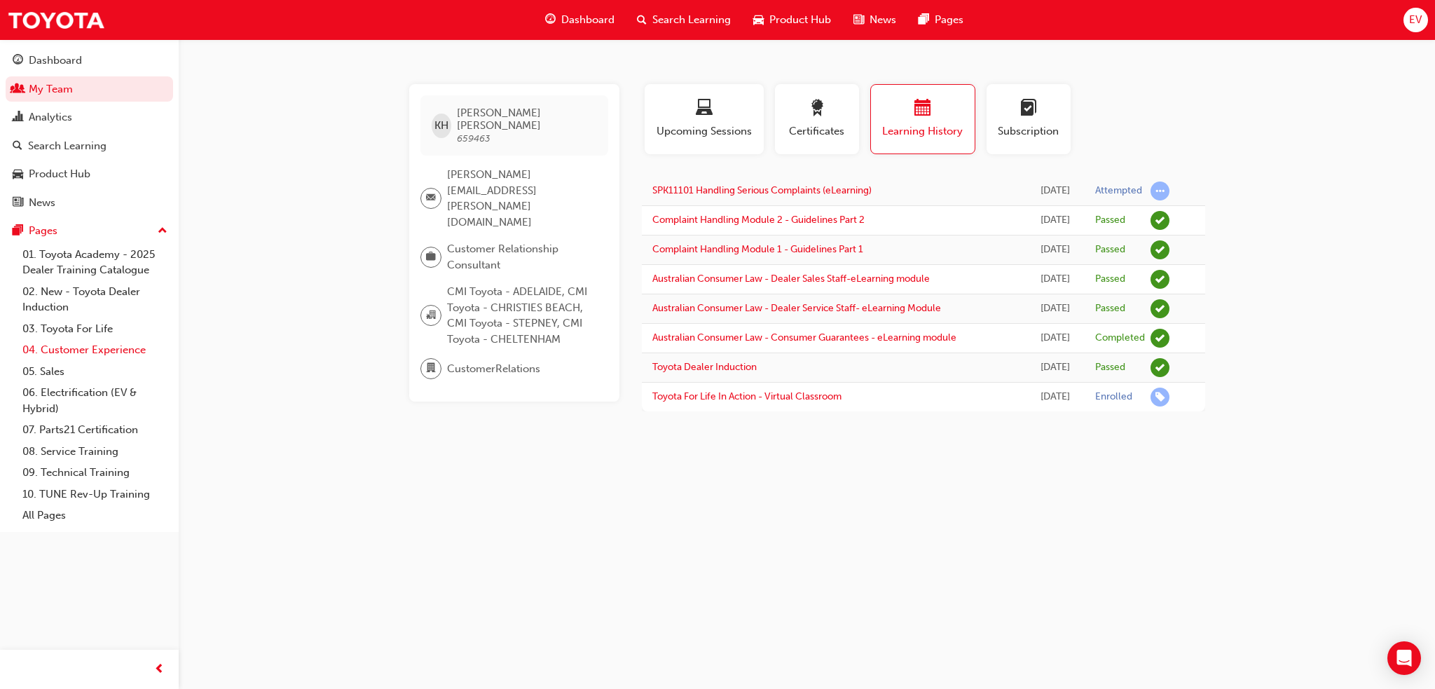
click at [95, 355] on link "04. Customer Experience" at bounding box center [95, 350] width 156 height 22
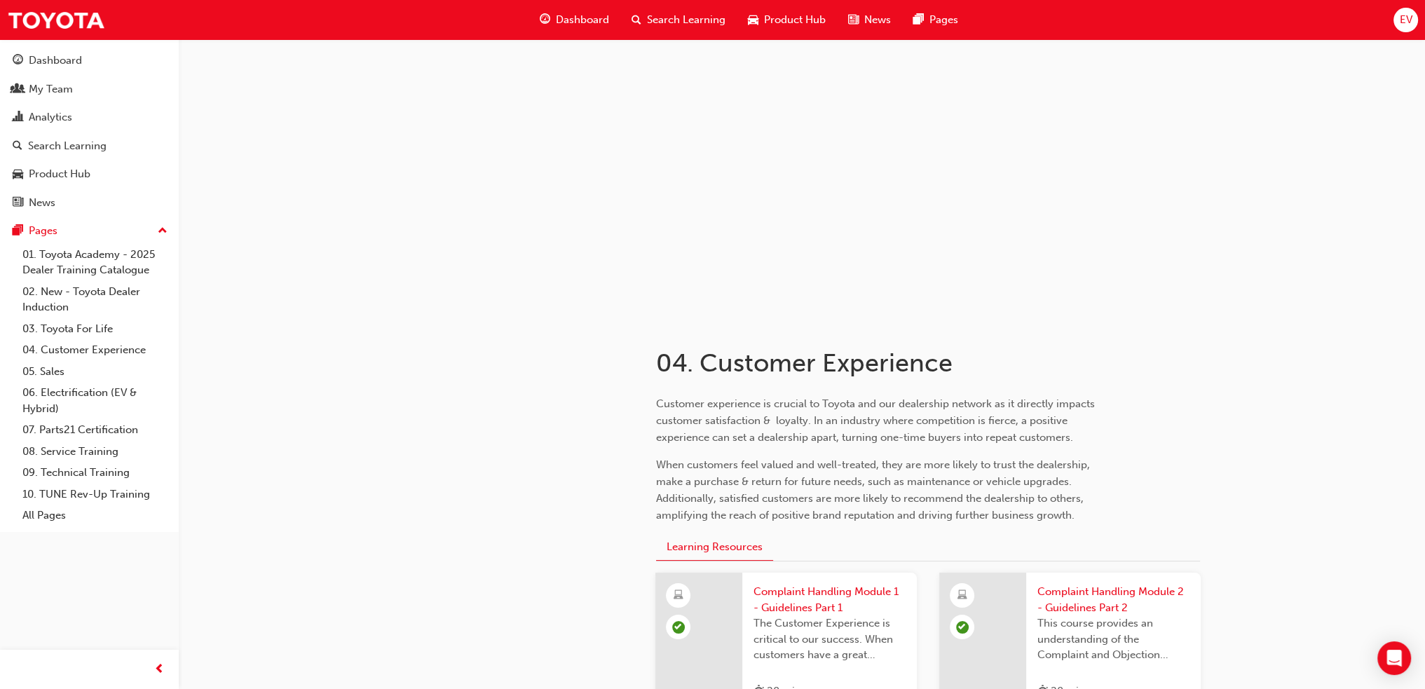
click at [1407, 12] on span "EV" at bounding box center [1405, 20] width 13 height 16
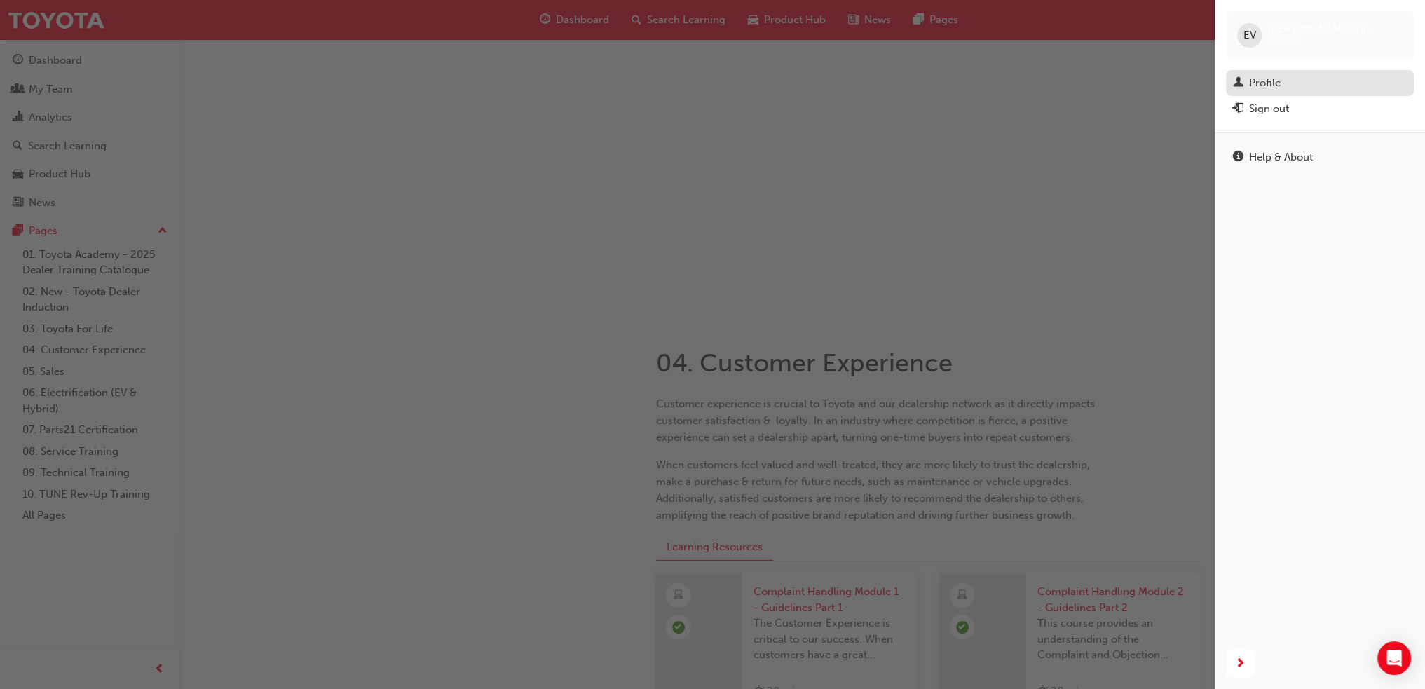
click at [1271, 79] on div "Profile" at bounding box center [1265, 83] width 32 height 16
